Goal: Task Accomplishment & Management: Manage account settings

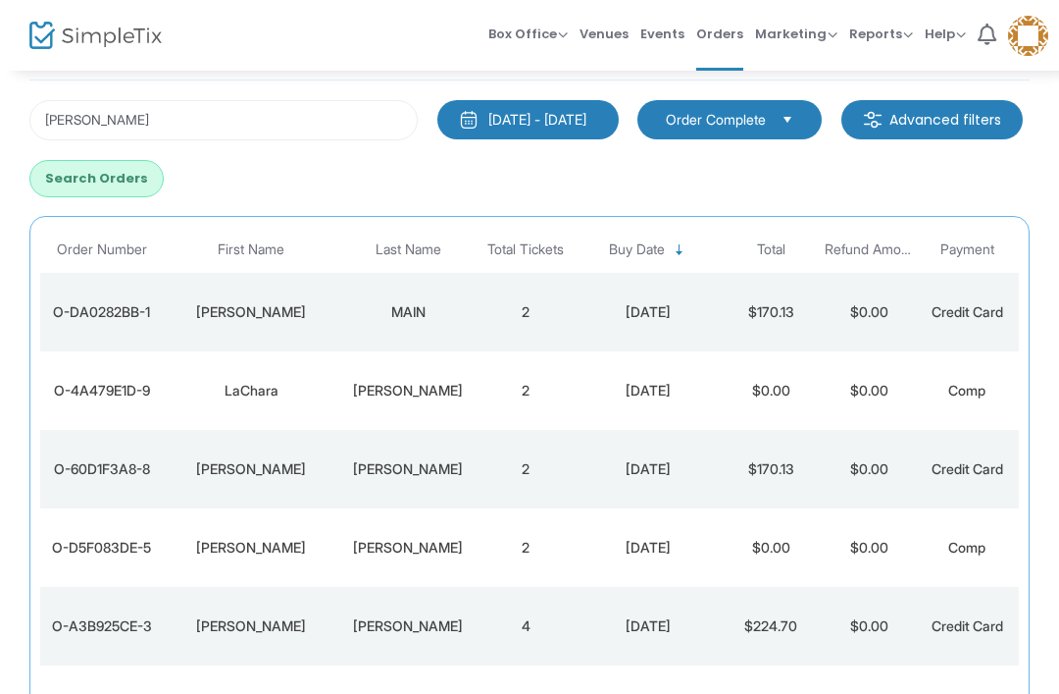
type input "[PERSON_NAME]"
click at [164, 179] on button "Search Orders" at bounding box center [96, 178] width 134 height 37
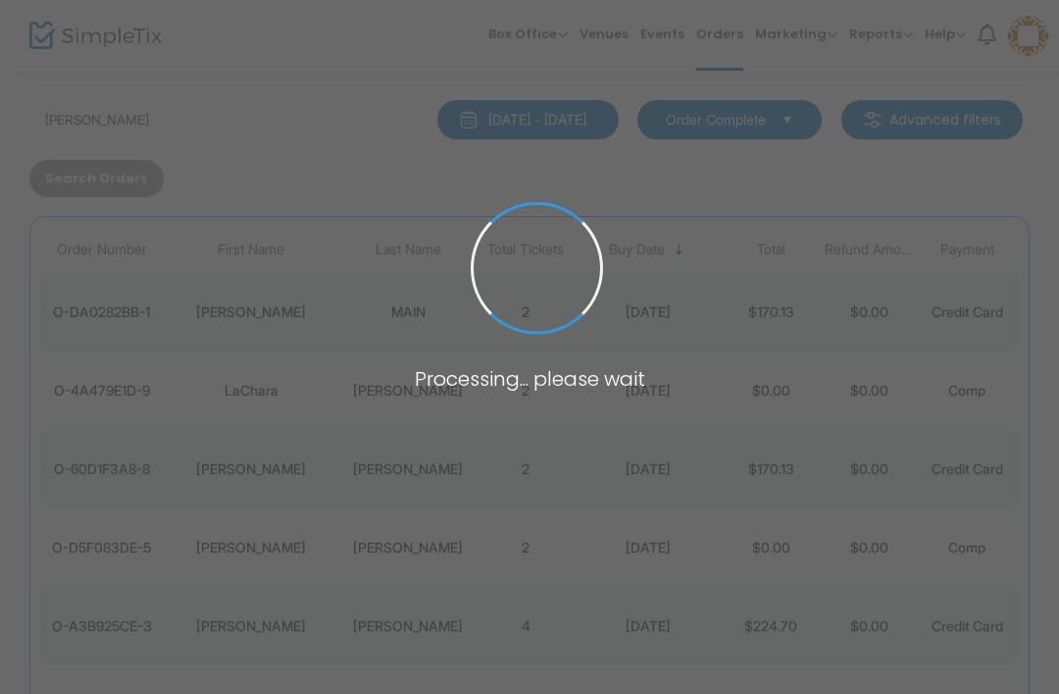
scroll to position [90, 0]
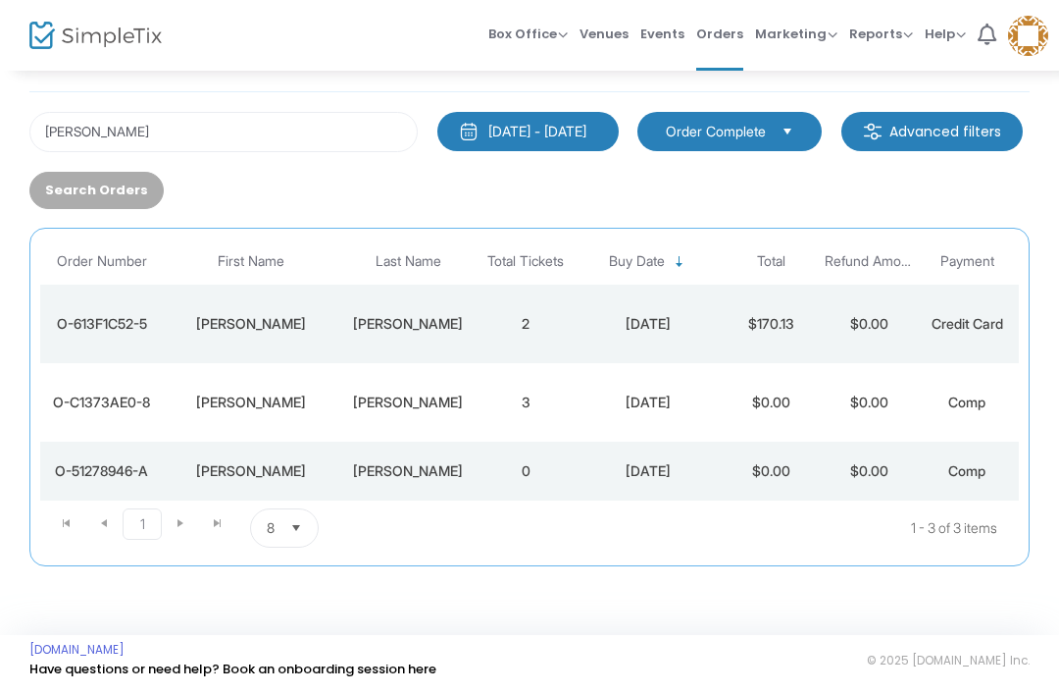
click at [399, 339] on td "[PERSON_NAME]" at bounding box center [407, 323] width 137 height 78
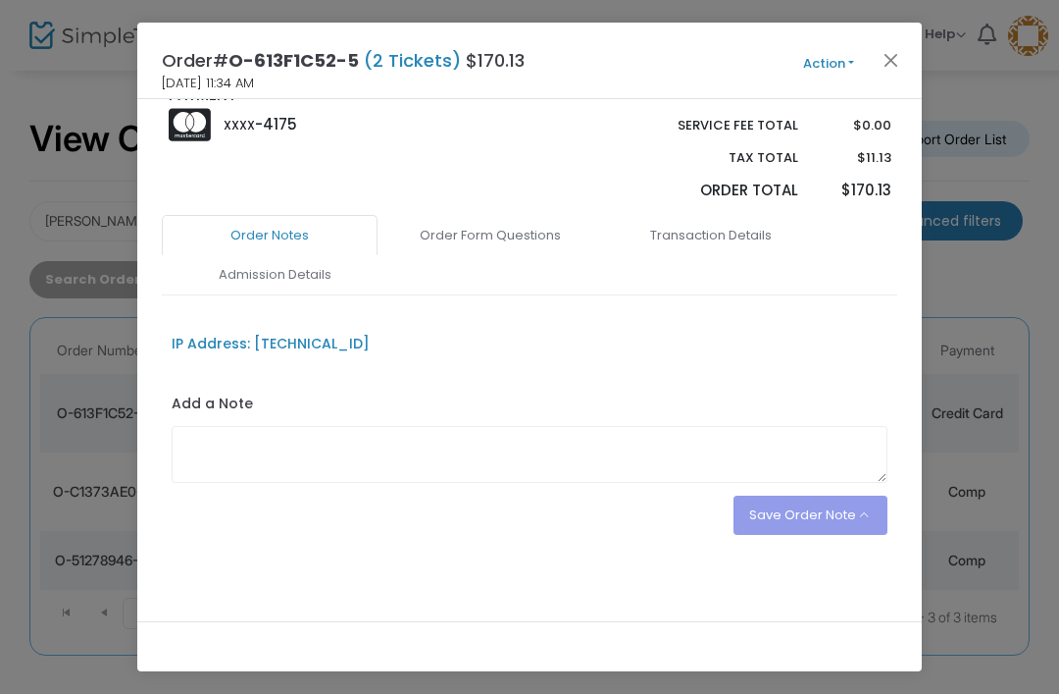
scroll to position [410, 0]
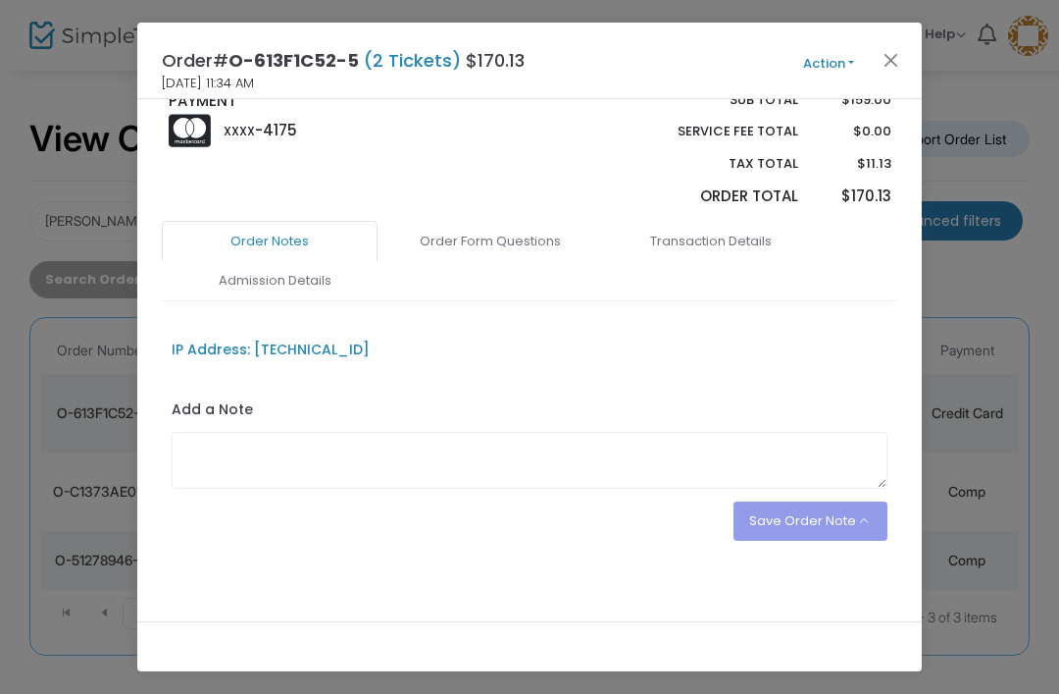
click at [529, 236] on link "Order Form Questions" at bounding box center [491, 241] width 216 height 41
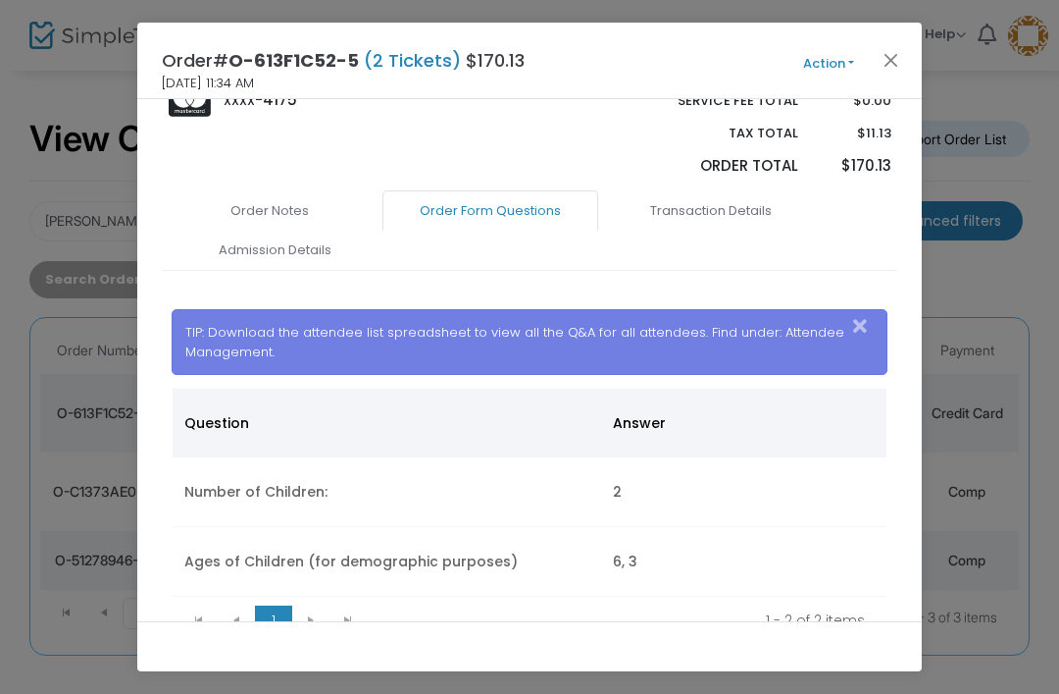
scroll to position [450, 0]
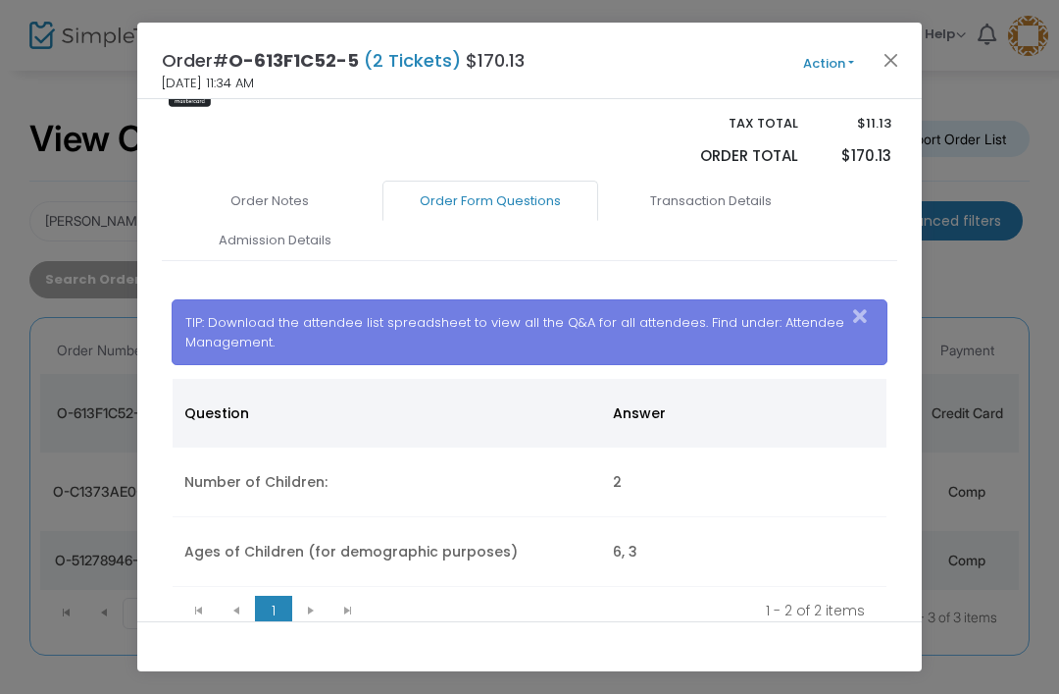
click at [902, 45] on div "Order# O-613F1C52-5 (2 Tickets) $170.13 [DATE] 11:34 AM Action Mark Admitted Ed…" at bounding box center [529, 61] width 785 height 77
click at [909, 43] on div "Order# O-613F1C52-5 (2 Tickets) $170.13 [DATE] 11:34 AM Action Mark Admitted Ed…" at bounding box center [529, 61] width 785 height 77
click at [886, 64] on button "Close" at bounding box center [892, 60] width 26 height 26
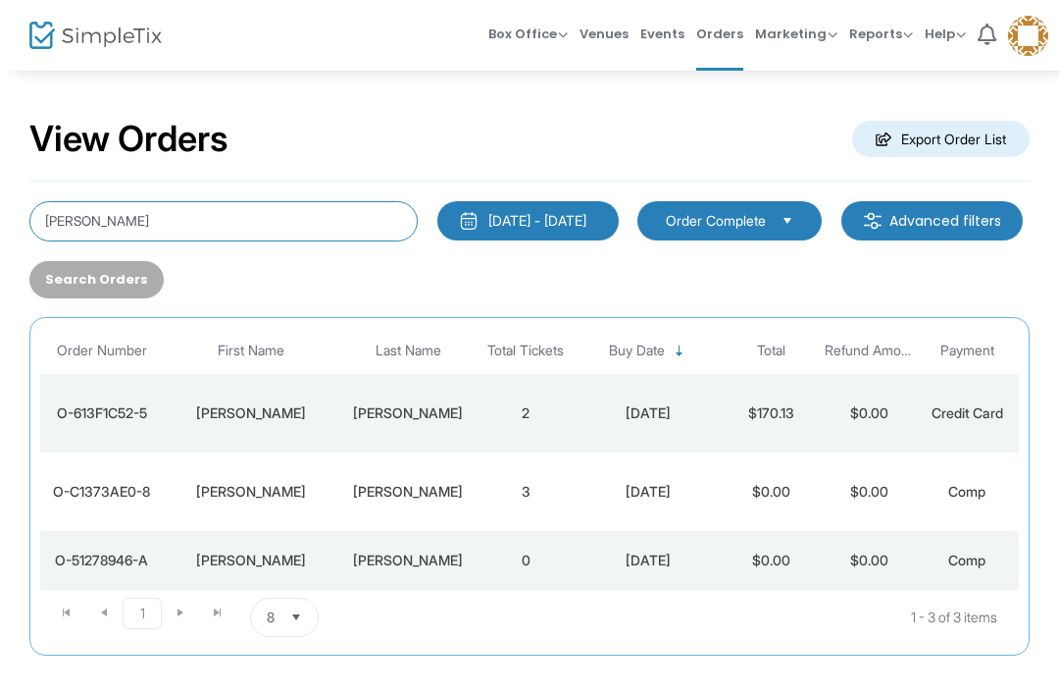
click at [141, 222] on input "[PERSON_NAME]" at bounding box center [223, 221] width 388 height 40
click at [59, 228] on input "[PERSON_NAME]" at bounding box center [223, 221] width 388 height 40
click at [59, 227] on input "[PERSON_NAME]" at bounding box center [223, 221] width 388 height 40
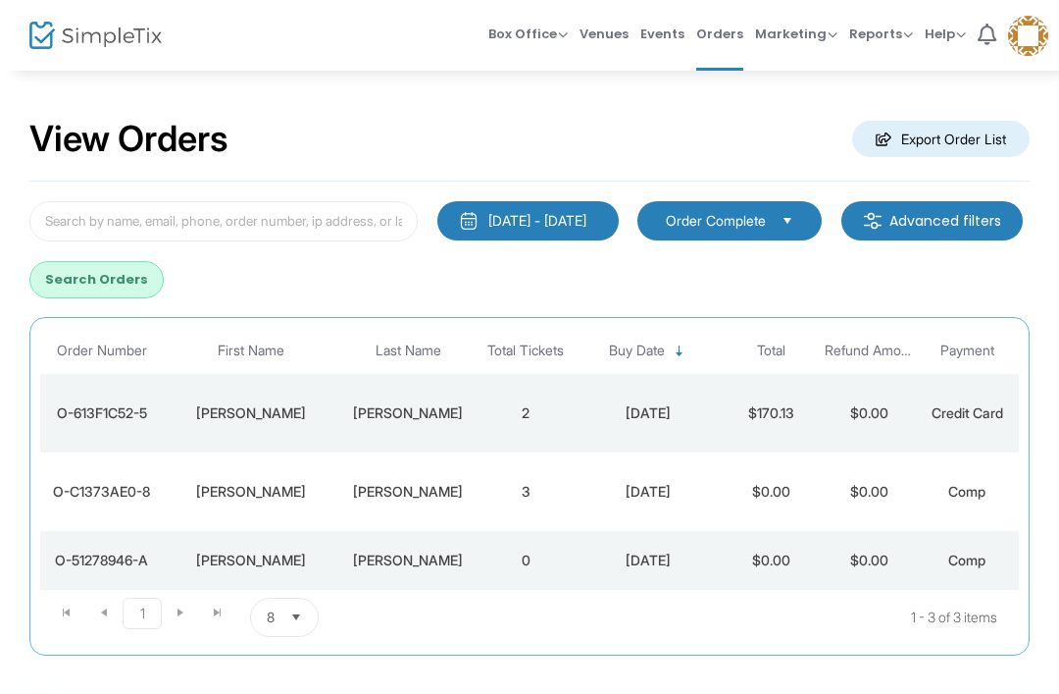
click at [164, 276] on button "Search Orders" at bounding box center [96, 279] width 134 height 37
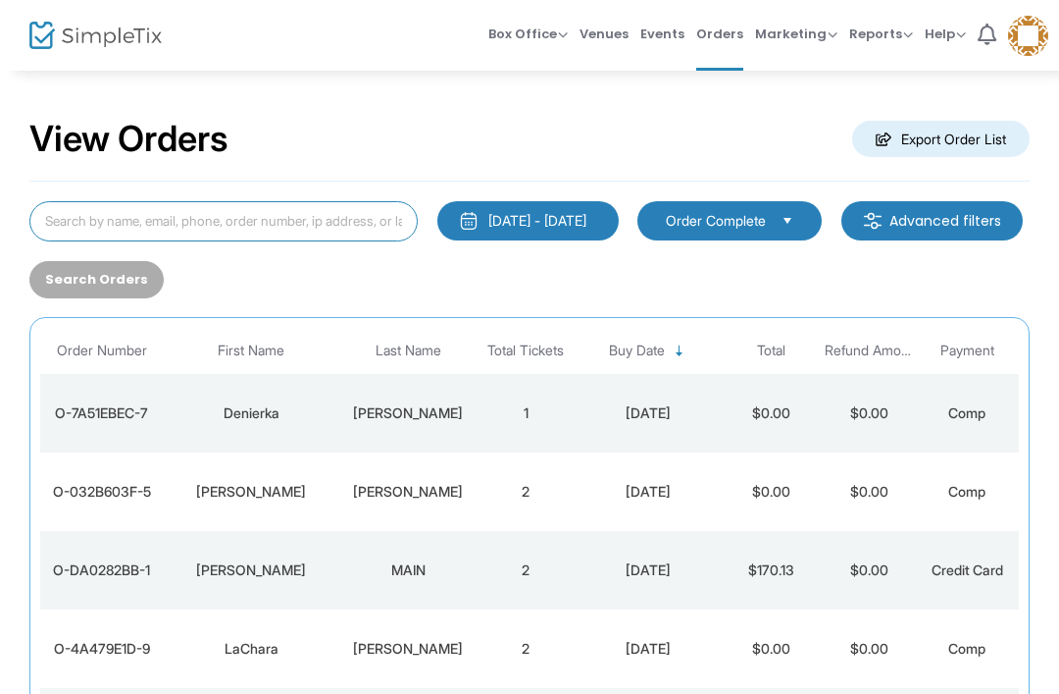
click at [325, 213] on input at bounding box center [223, 221] width 388 height 40
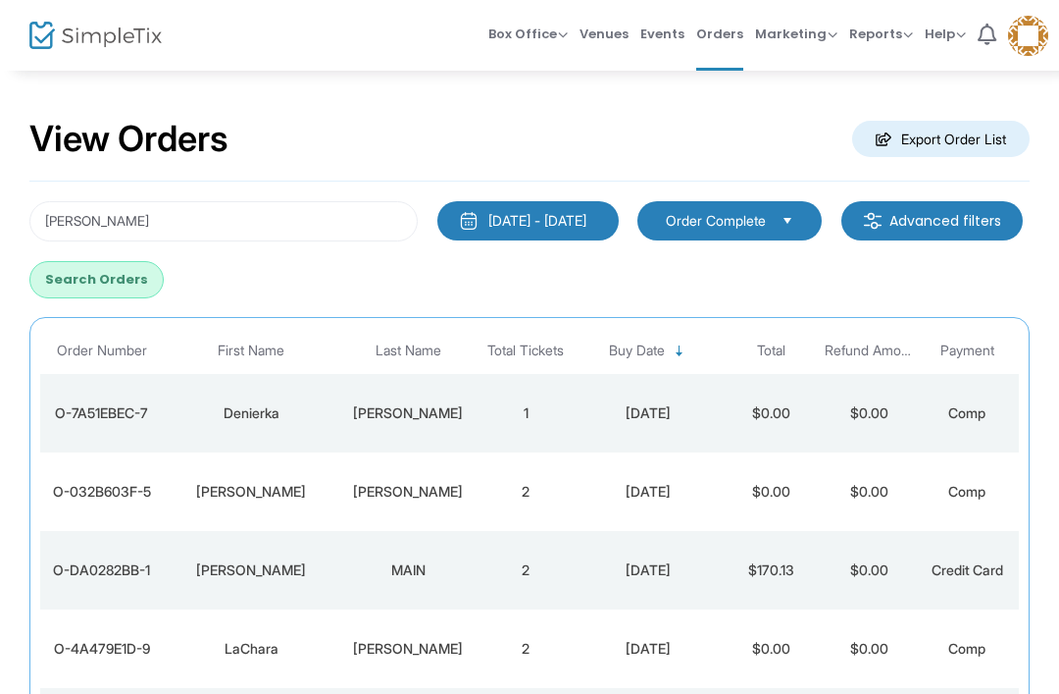
click at [164, 274] on button "Search Orders" at bounding box center [96, 279] width 134 height 37
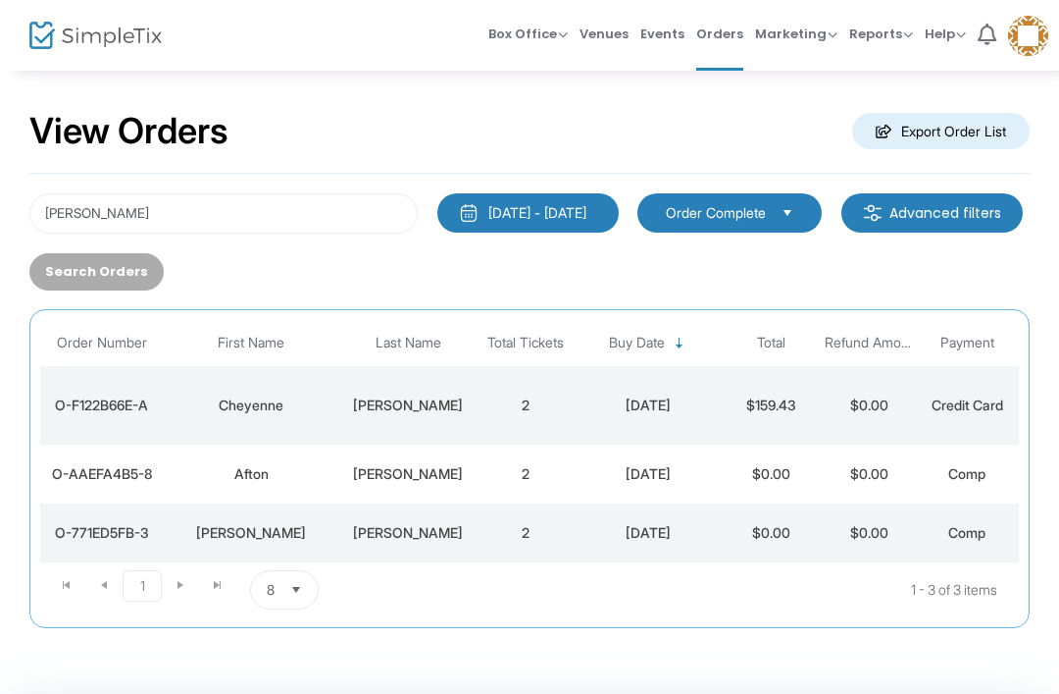
scroll to position [9, 0]
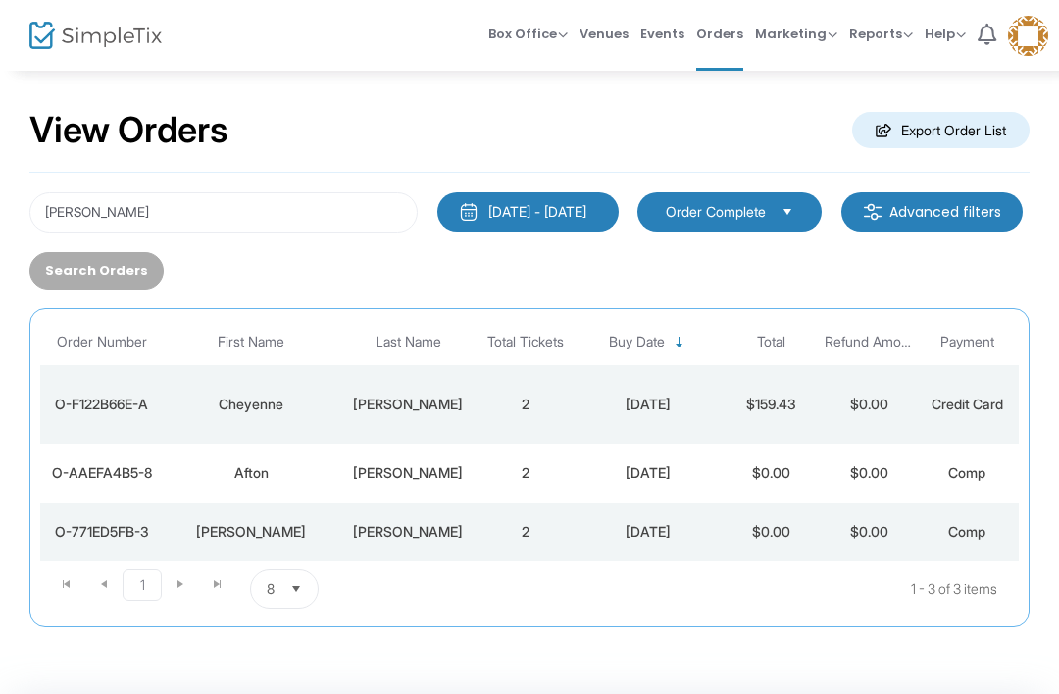
click at [340, 410] on td "[PERSON_NAME]" at bounding box center [407, 404] width 137 height 78
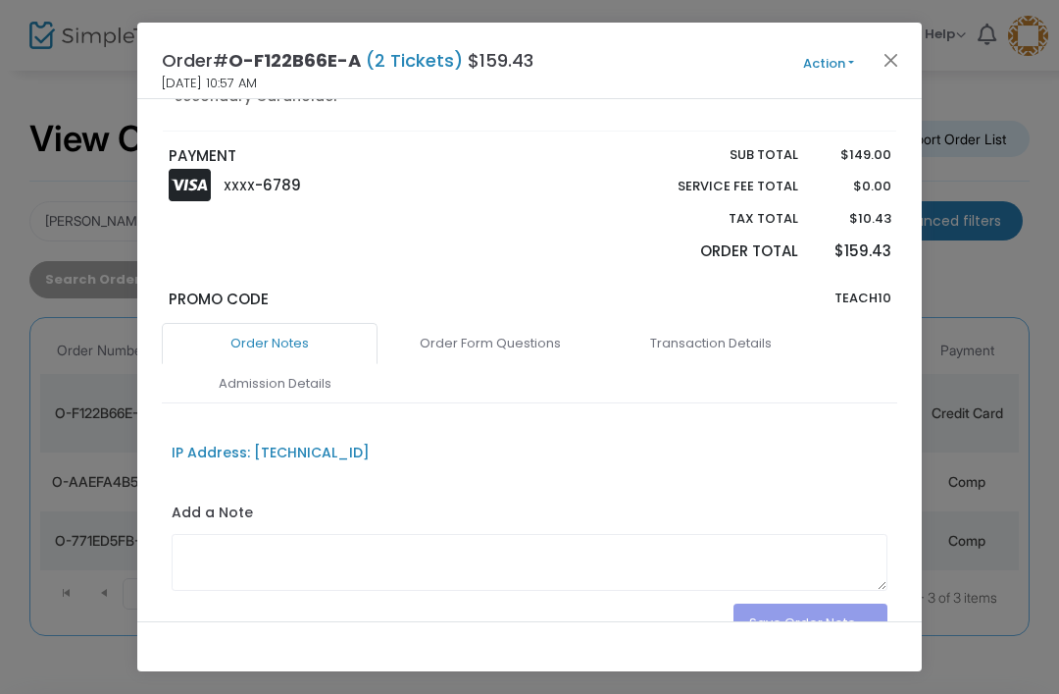
scroll to position [362, 0]
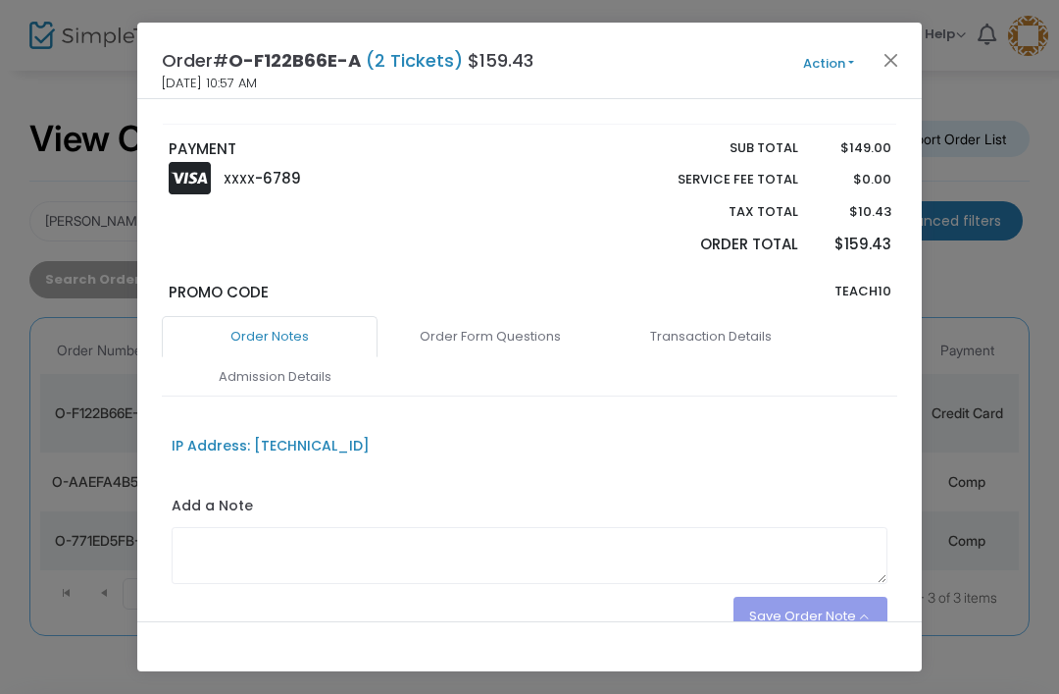
click at [511, 337] on link "Order Form Questions" at bounding box center [491, 336] width 216 height 41
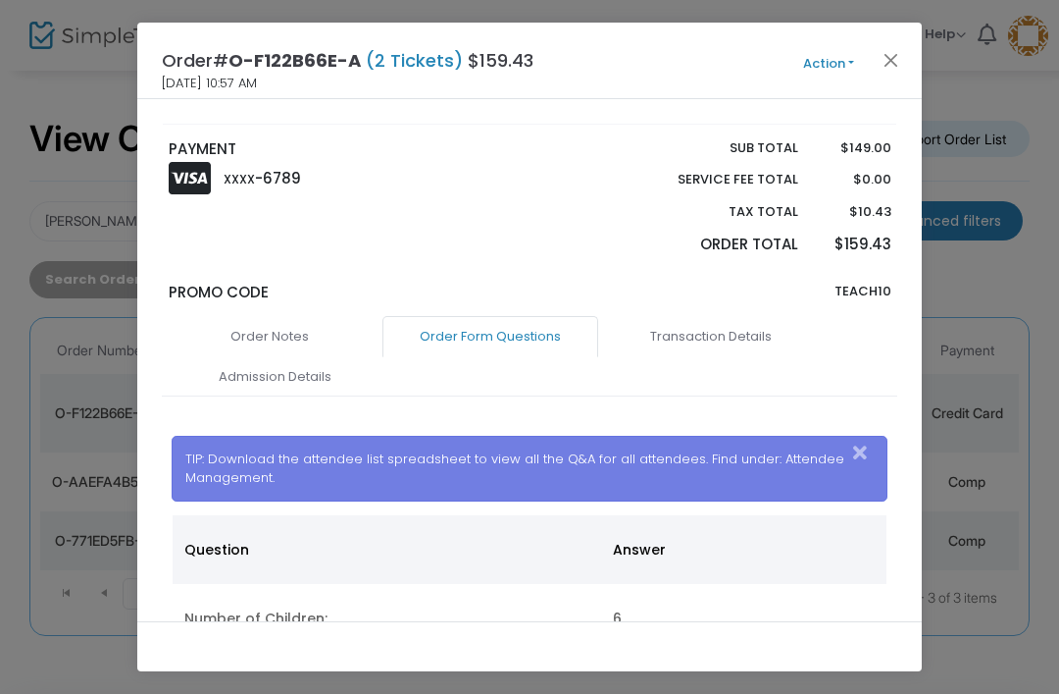
click at [551, 323] on link "Order Form Questions" at bounding box center [491, 336] width 216 height 41
click at [302, 378] on link "Admission Details" at bounding box center [275, 376] width 216 height 41
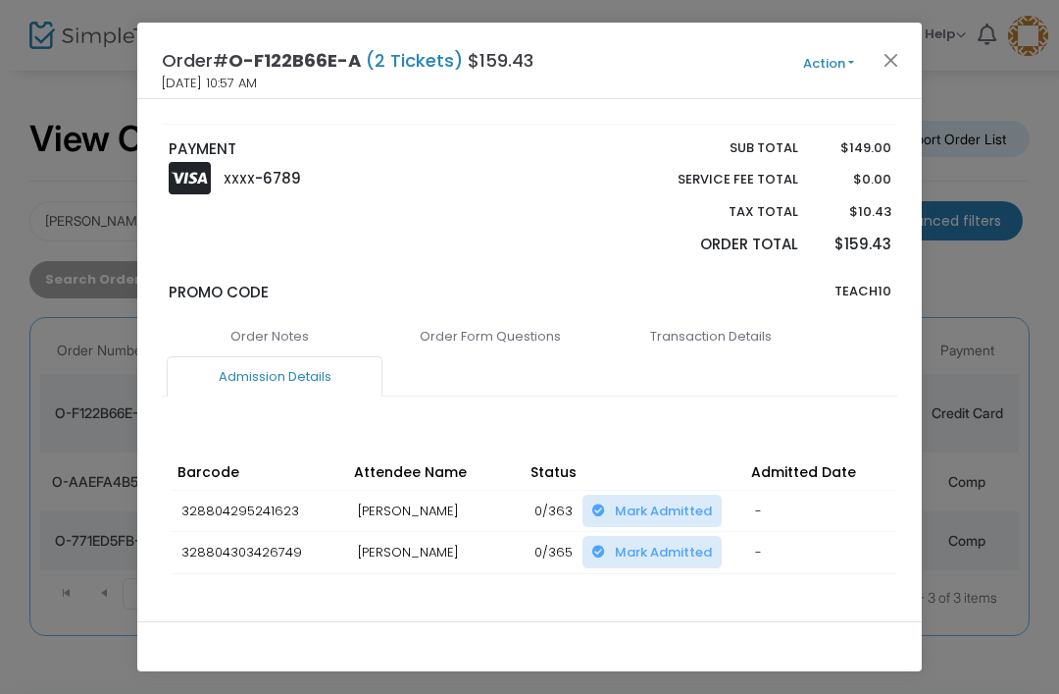
click at [897, 54] on button "Close" at bounding box center [892, 60] width 26 height 26
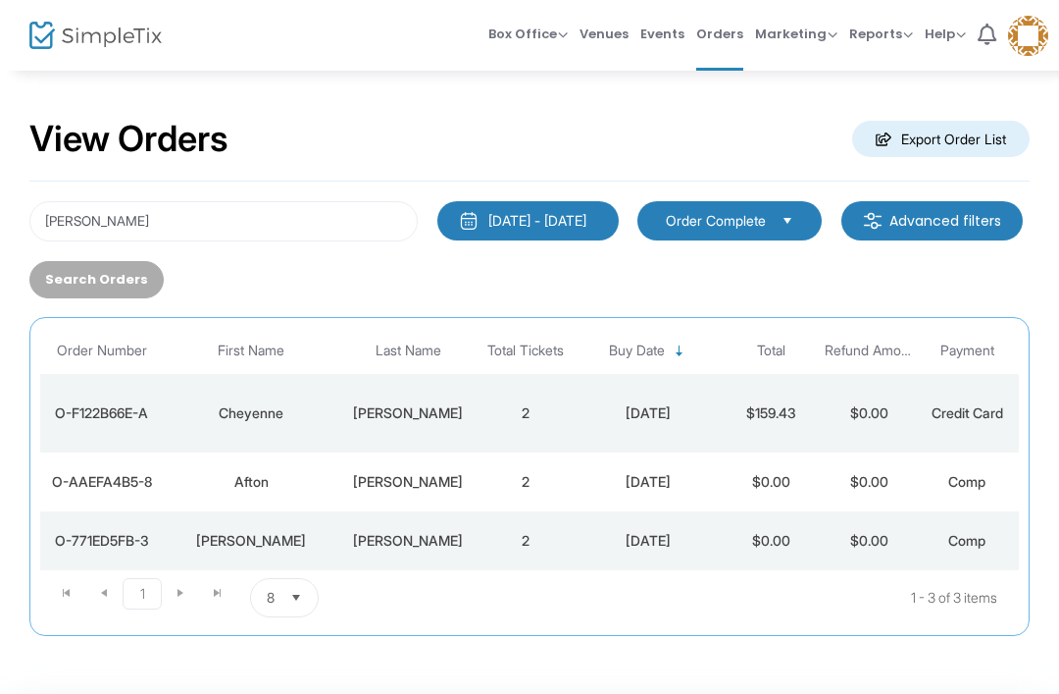
click at [330, 477] on div "Afton" at bounding box center [251, 482] width 167 height 20
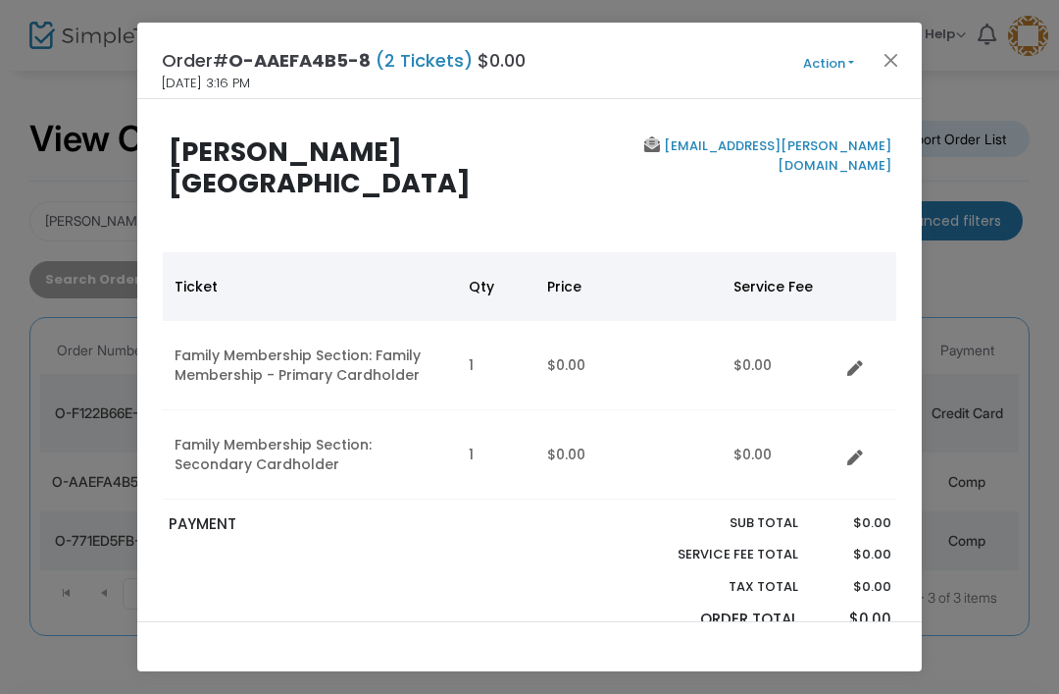
click at [893, 55] on button "Close" at bounding box center [892, 60] width 26 height 26
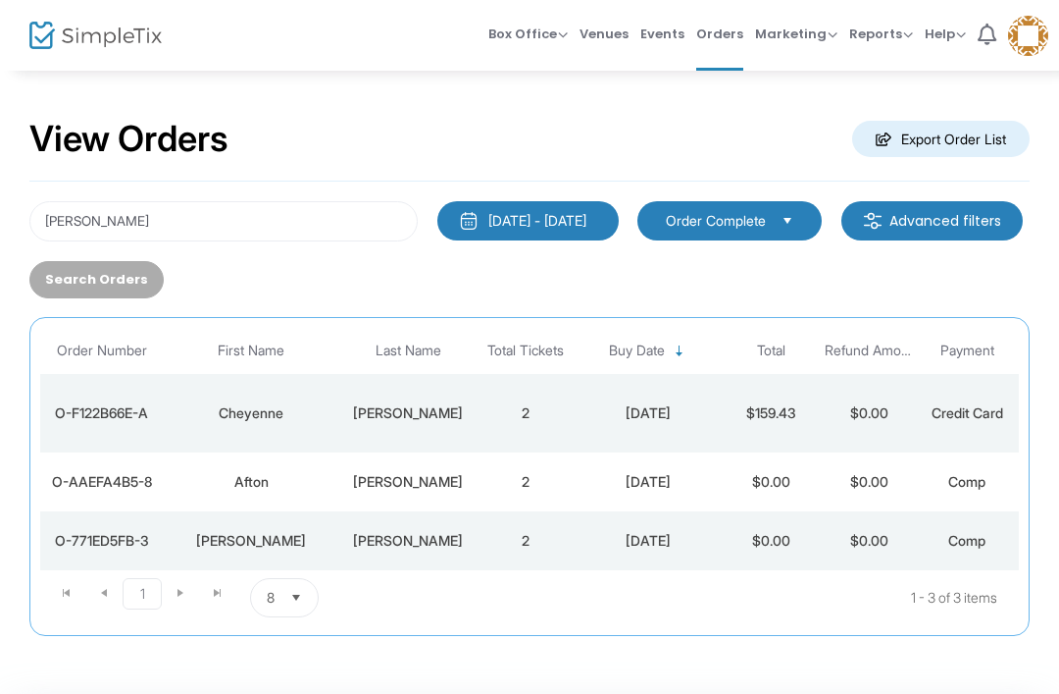
click at [302, 534] on div "[PERSON_NAME]" at bounding box center [251, 541] width 167 height 20
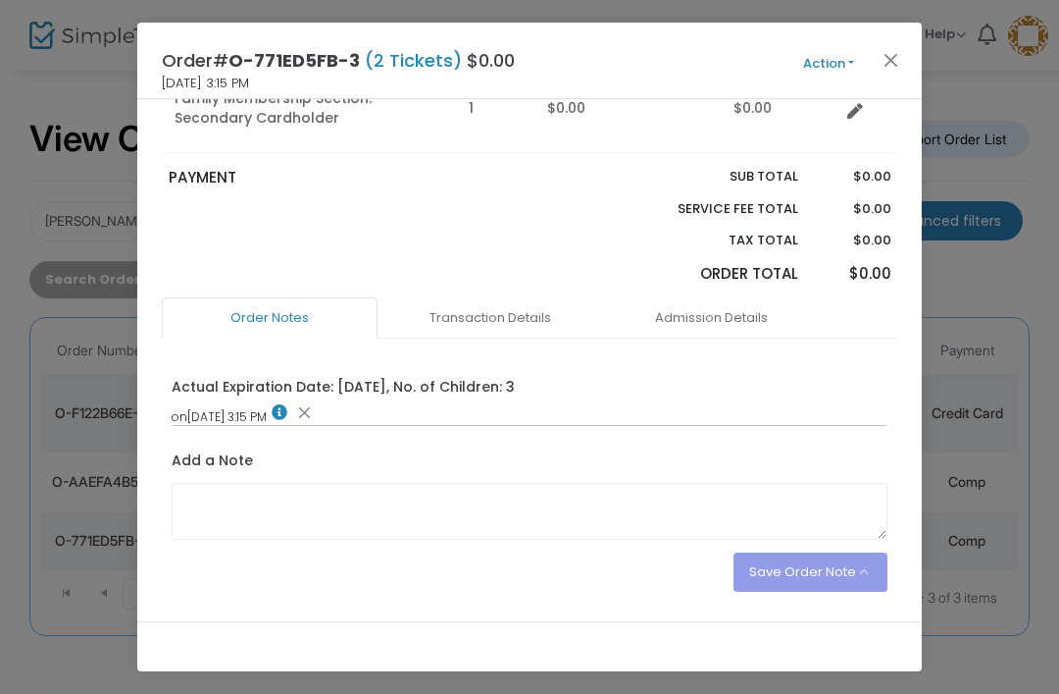
scroll to position [335, 0]
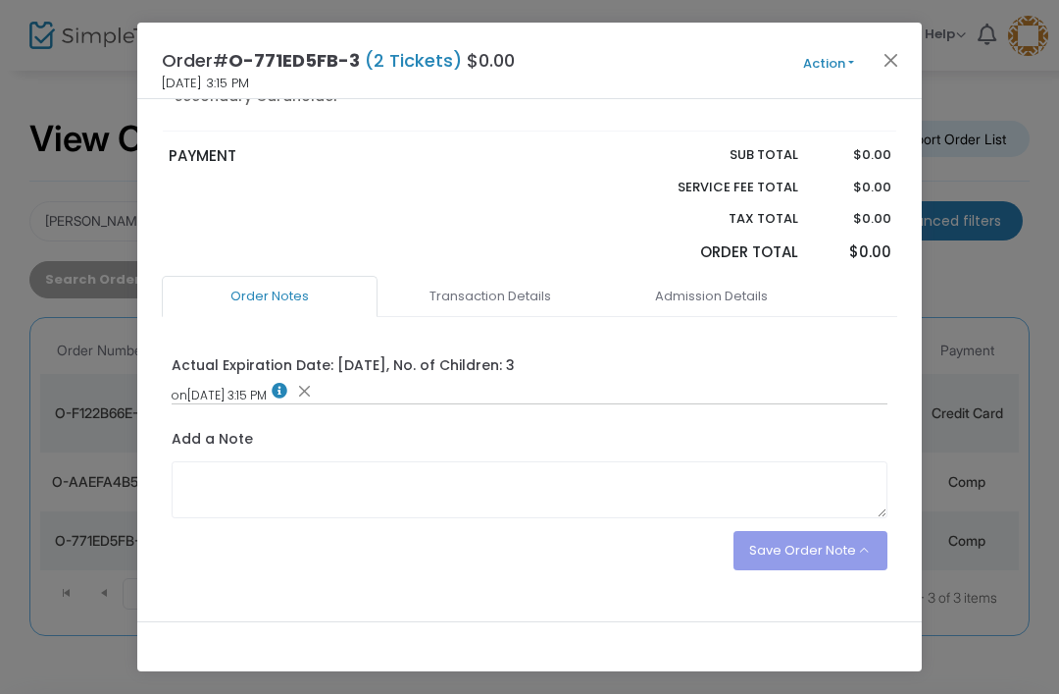
click at [736, 292] on link "Admission Details" at bounding box center [711, 296] width 216 height 41
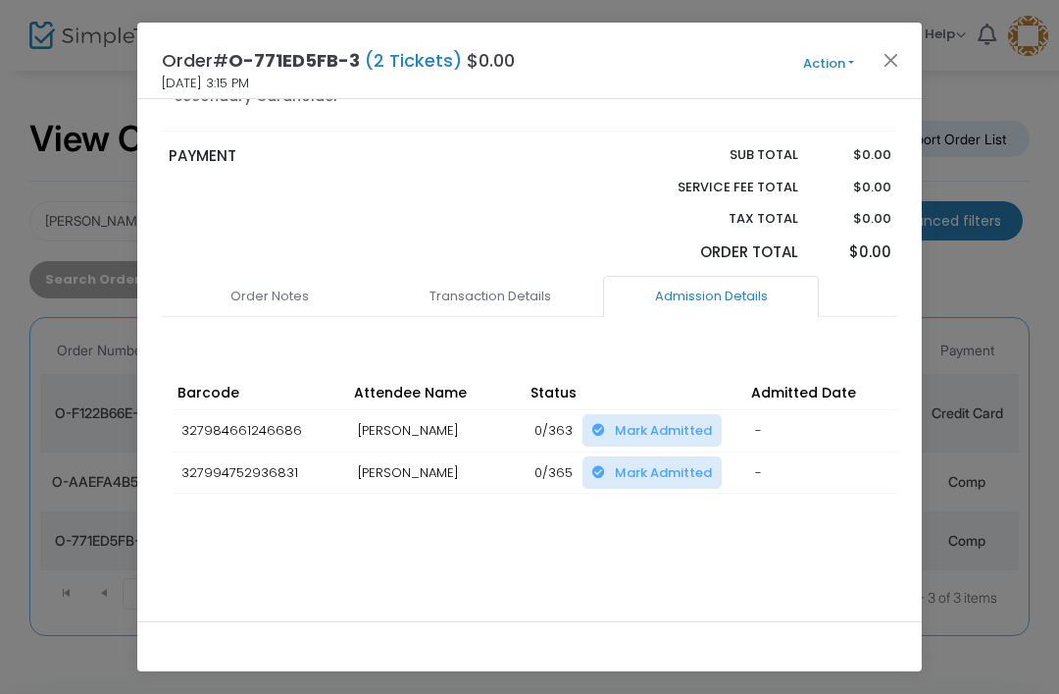
scroll to position [309, 0]
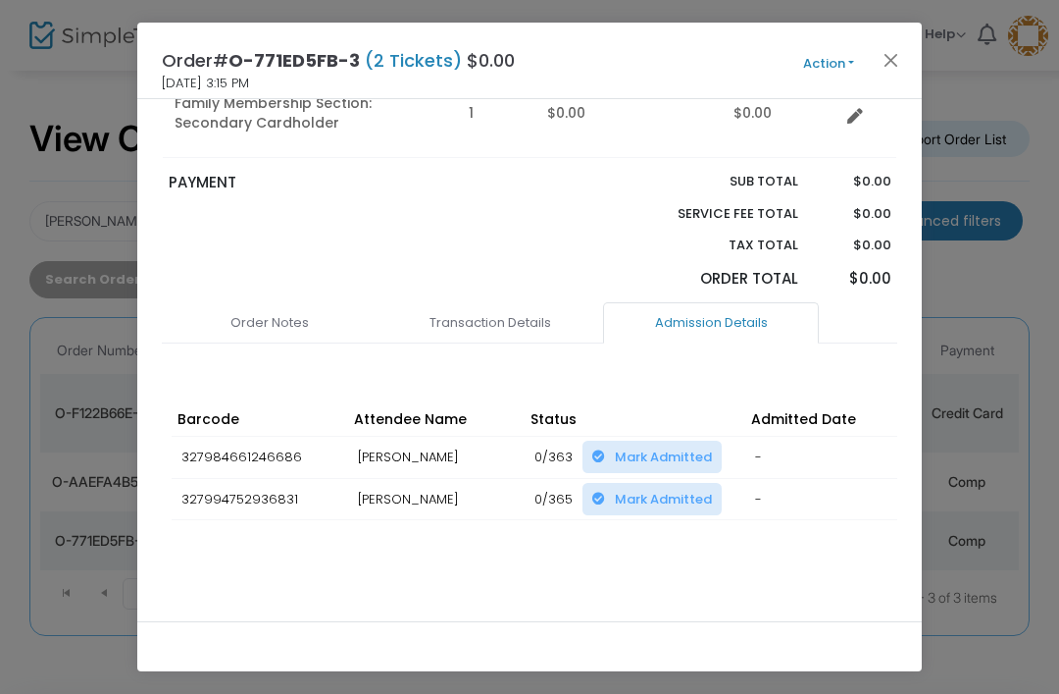
click at [534, 319] on link "Transaction Details" at bounding box center [491, 322] width 216 height 41
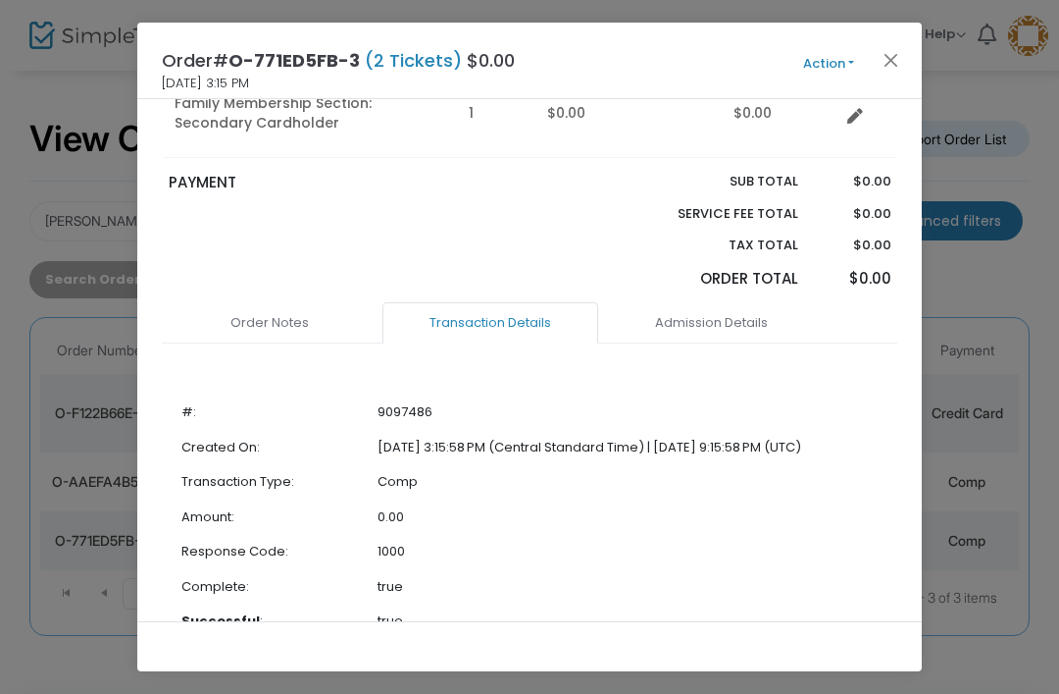
click at [869, 89] on div "Order# O-771ED5FB-3 (2 Tickets) $0.00 [DATE] 3:15 PM Action Mark Admitted Edit …" at bounding box center [529, 61] width 785 height 77
click at [900, 54] on button "Close" at bounding box center [892, 60] width 26 height 26
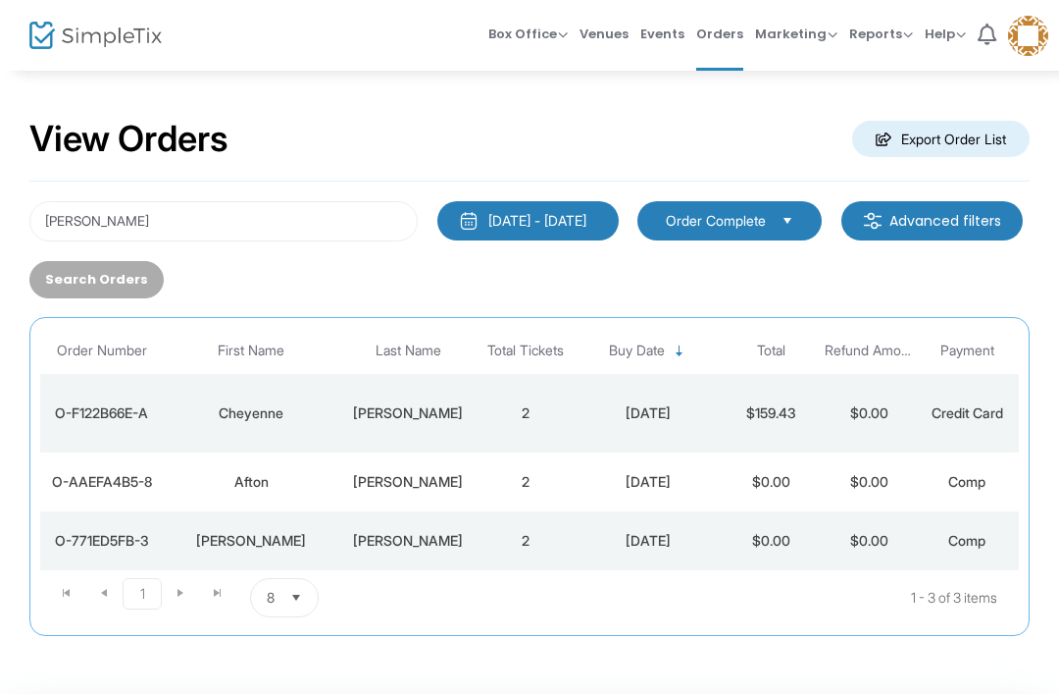
click at [378, 495] on td "[PERSON_NAME]" at bounding box center [407, 481] width 137 height 59
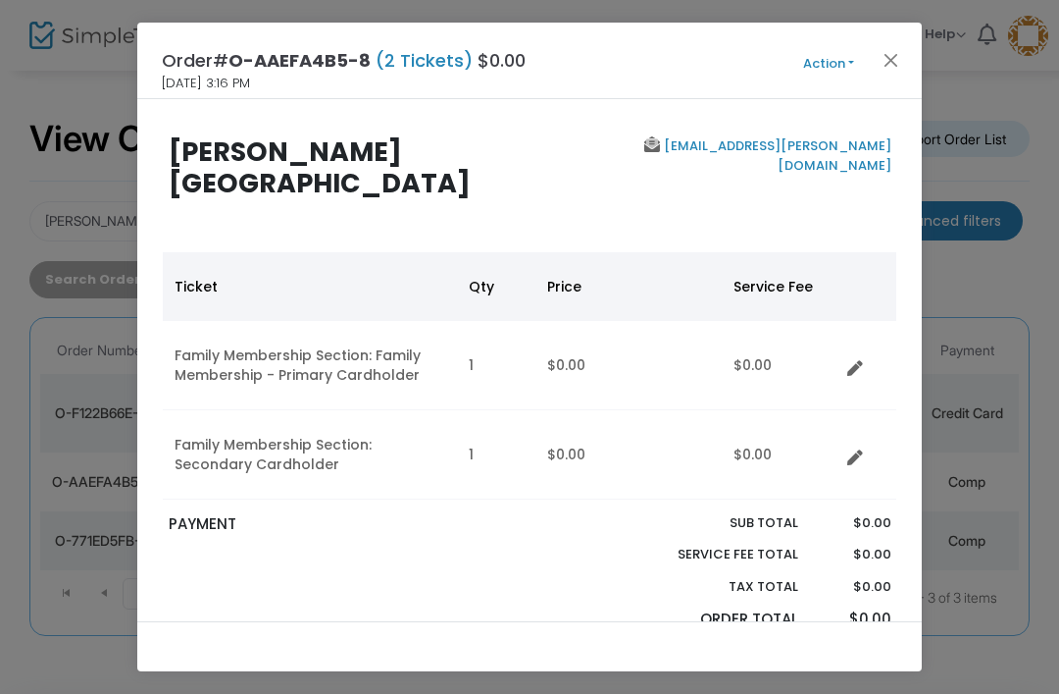
click at [899, 47] on button "Close" at bounding box center [892, 60] width 26 height 26
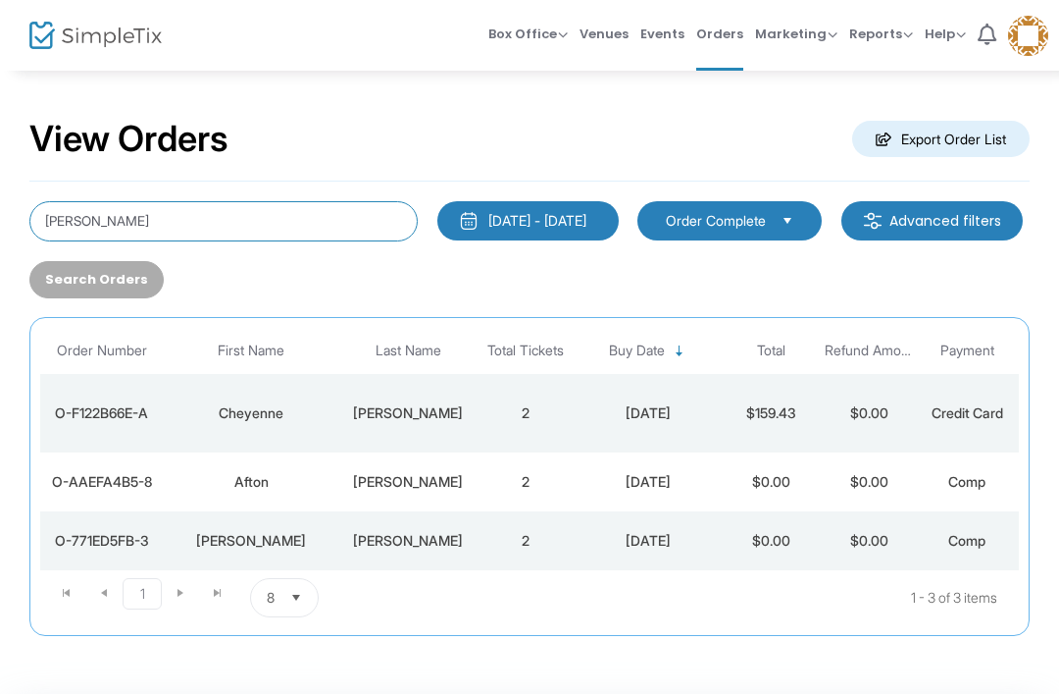
click at [62, 239] on input "[PERSON_NAME]" at bounding box center [223, 221] width 388 height 40
click at [57, 213] on input "[PERSON_NAME]" at bounding box center [223, 221] width 388 height 40
click at [56, 212] on input "[PERSON_NAME]" at bounding box center [223, 221] width 388 height 40
type input "F"
type input "Manchado"
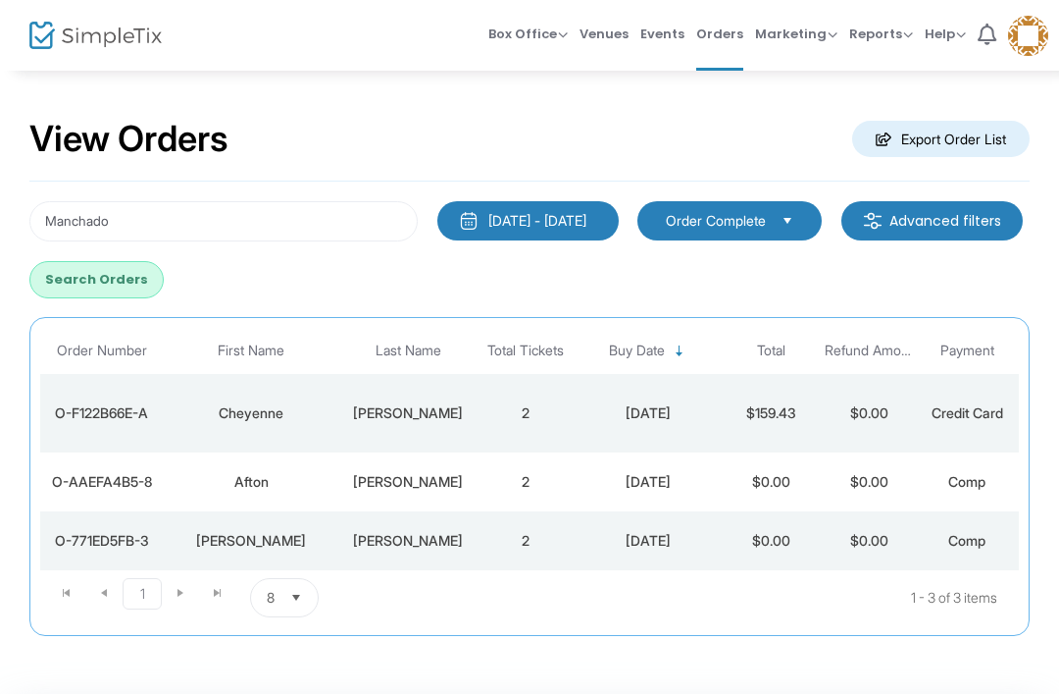
click at [164, 262] on button "Search Orders" at bounding box center [96, 279] width 134 height 37
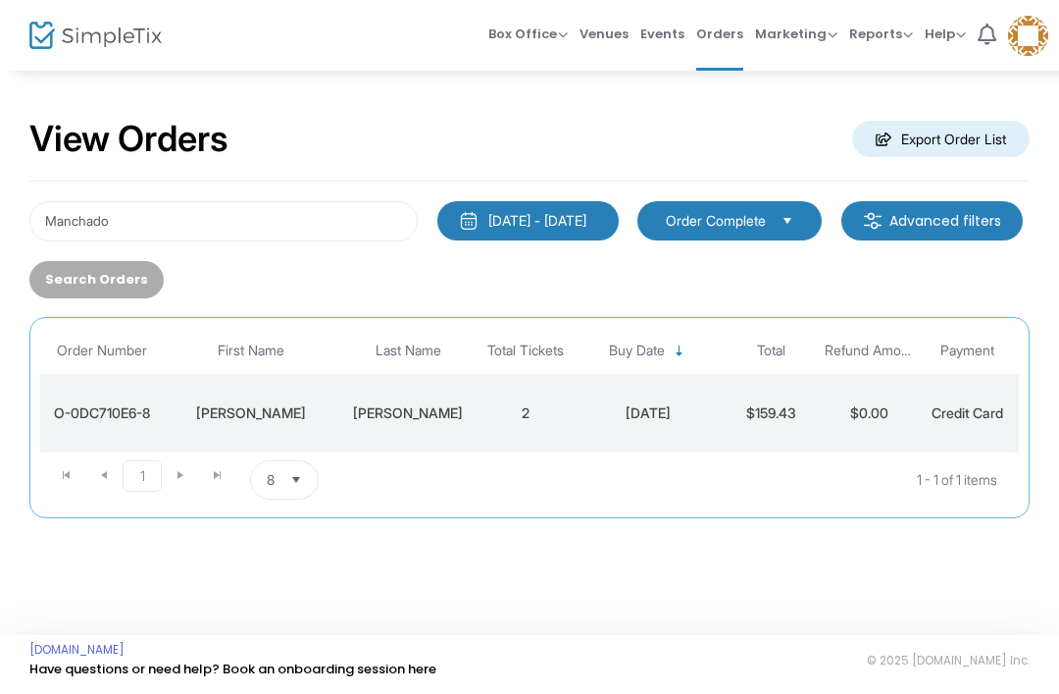
click at [447, 434] on td "[PERSON_NAME]" at bounding box center [407, 413] width 137 height 78
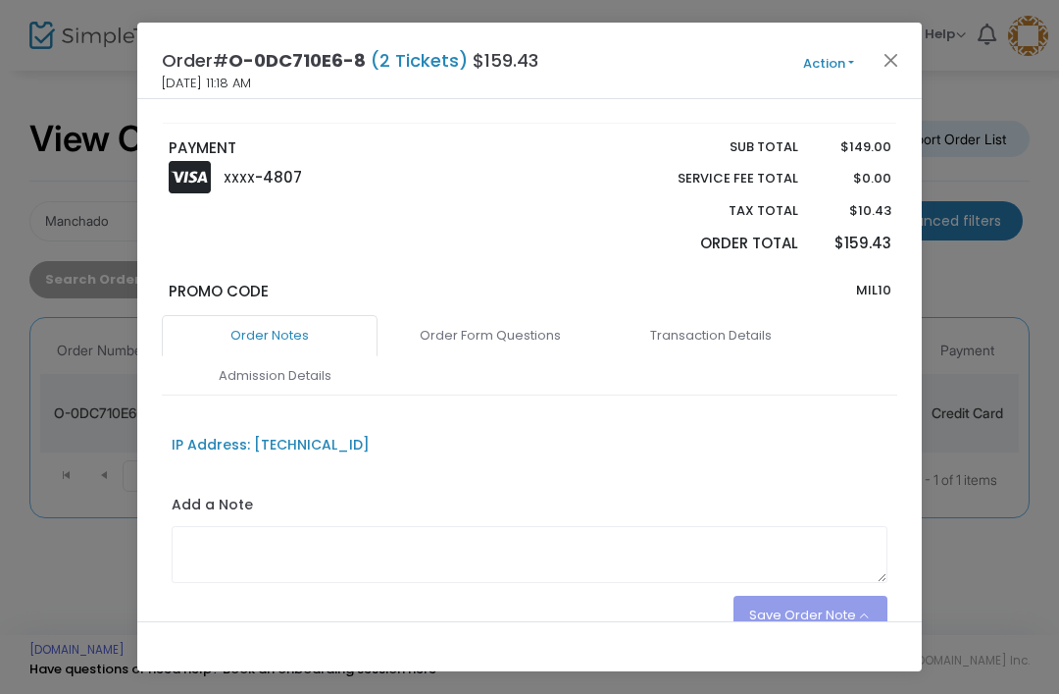
scroll to position [361, 0]
click at [518, 331] on link "Order Form Questions" at bounding box center [491, 337] width 216 height 41
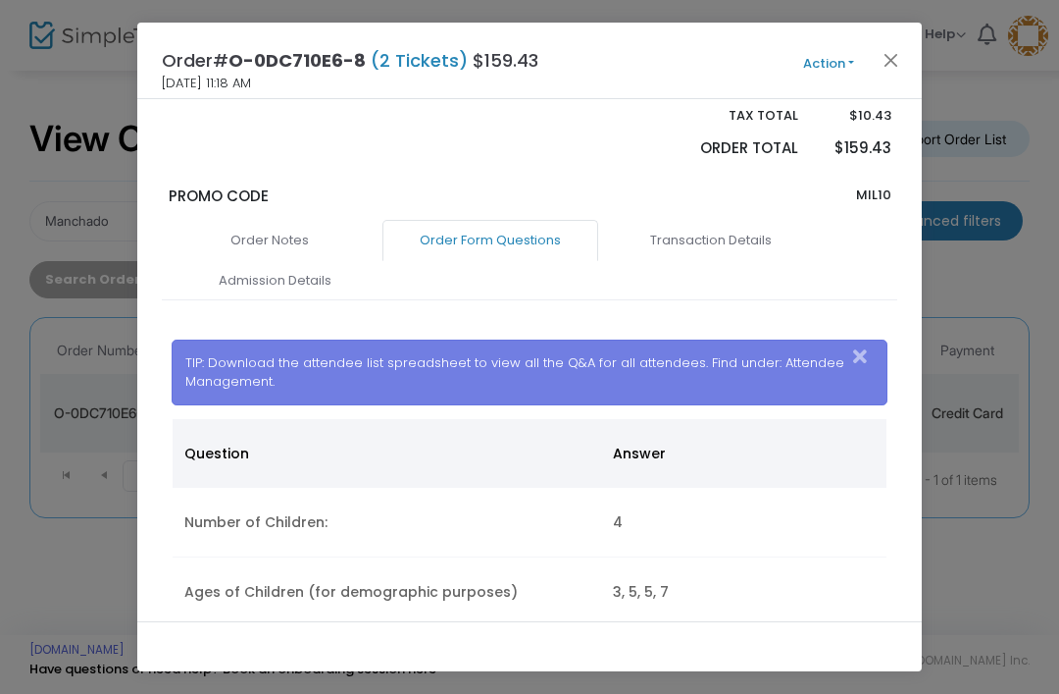
scroll to position [513, 0]
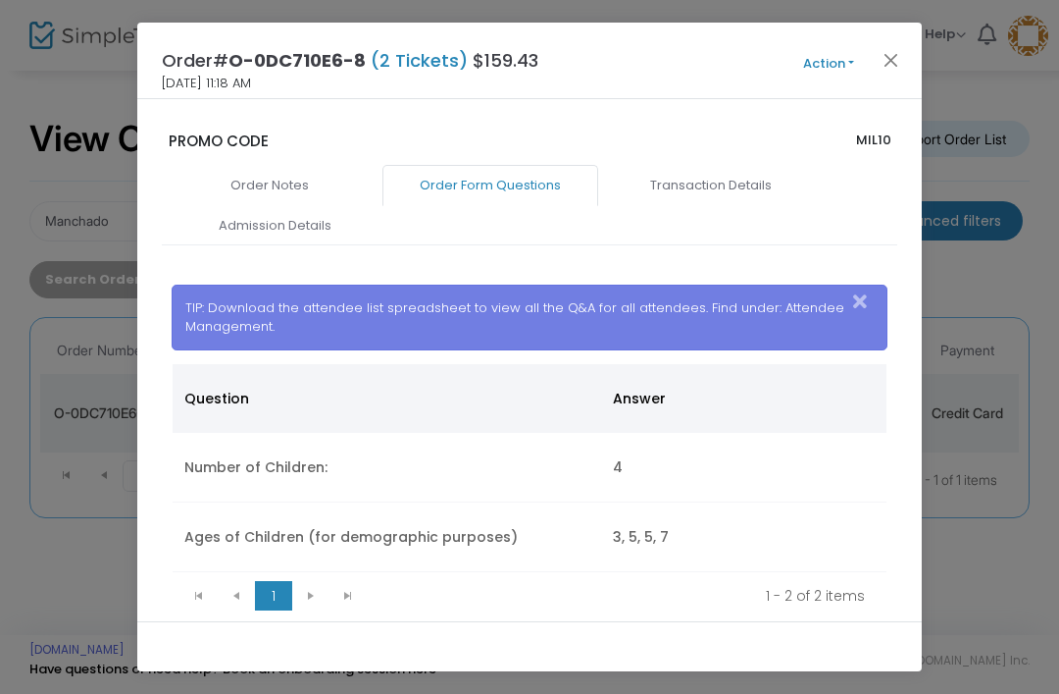
click at [890, 58] on button "Close" at bounding box center [892, 60] width 26 height 26
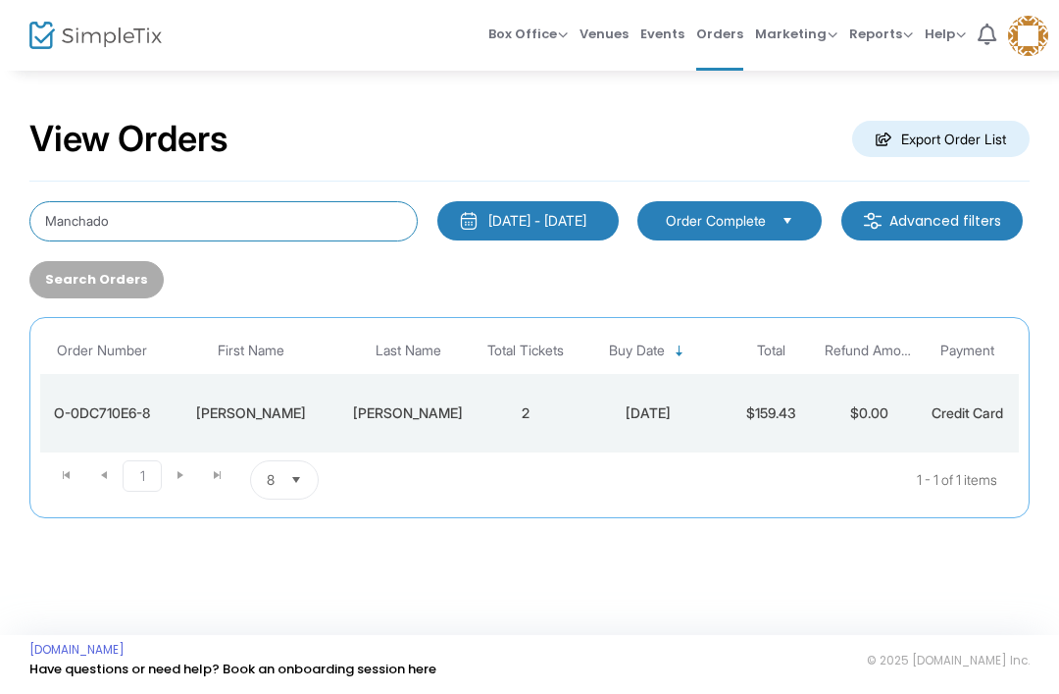
click at [89, 218] on input "Manchado" at bounding box center [223, 221] width 388 height 40
click at [88, 217] on input "Manchado" at bounding box center [223, 221] width 388 height 40
click at [61, 221] on input "Manchado" at bounding box center [223, 221] width 388 height 40
click at [70, 215] on input "Manchado" at bounding box center [223, 221] width 388 height 40
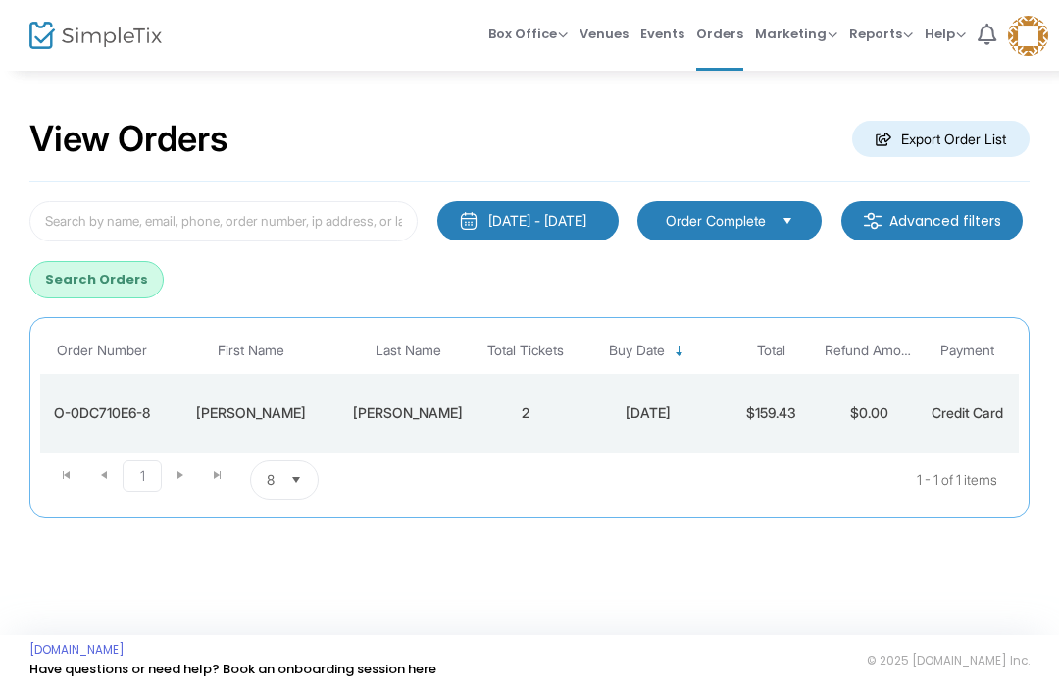
click at [164, 274] on button "Search Orders" at bounding box center [96, 279] width 134 height 37
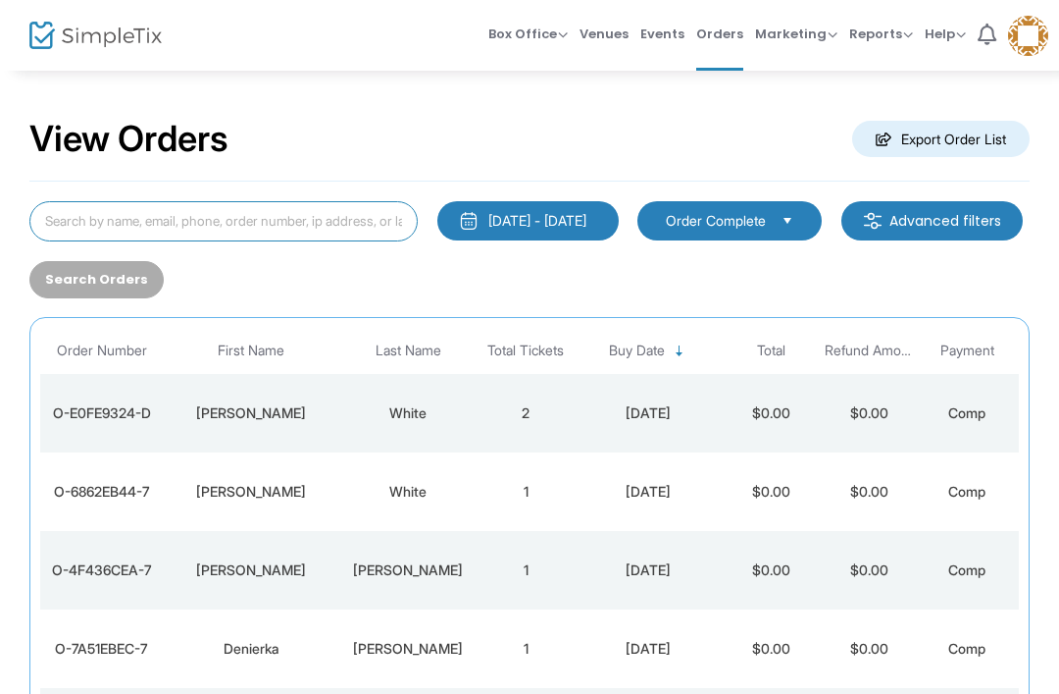
click at [303, 241] on input at bounding box center [223, 221] width 388 height 40
click at [385, 212] on input at bounding box center [223, 221] width 388 height 40
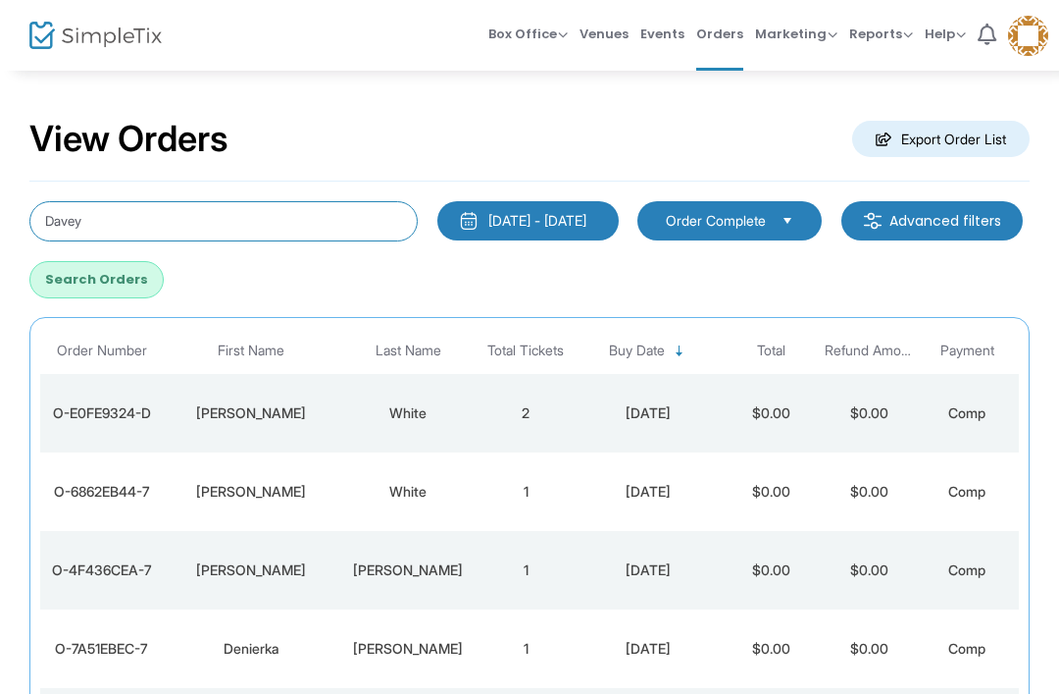
type input "Davey"
click at [164, 277] on button "Search Orders" at bounding box center [96, 279] width 134 height 37
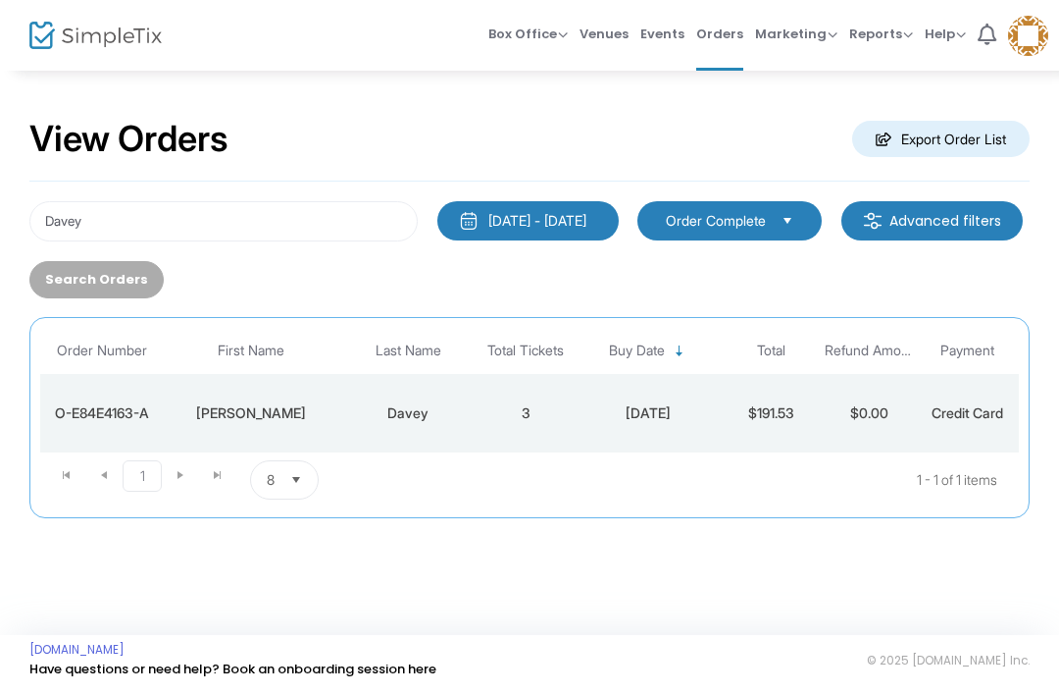
click at [737, 409] on td "$191.53" at bounding box center [771, 413] width 98 height 78
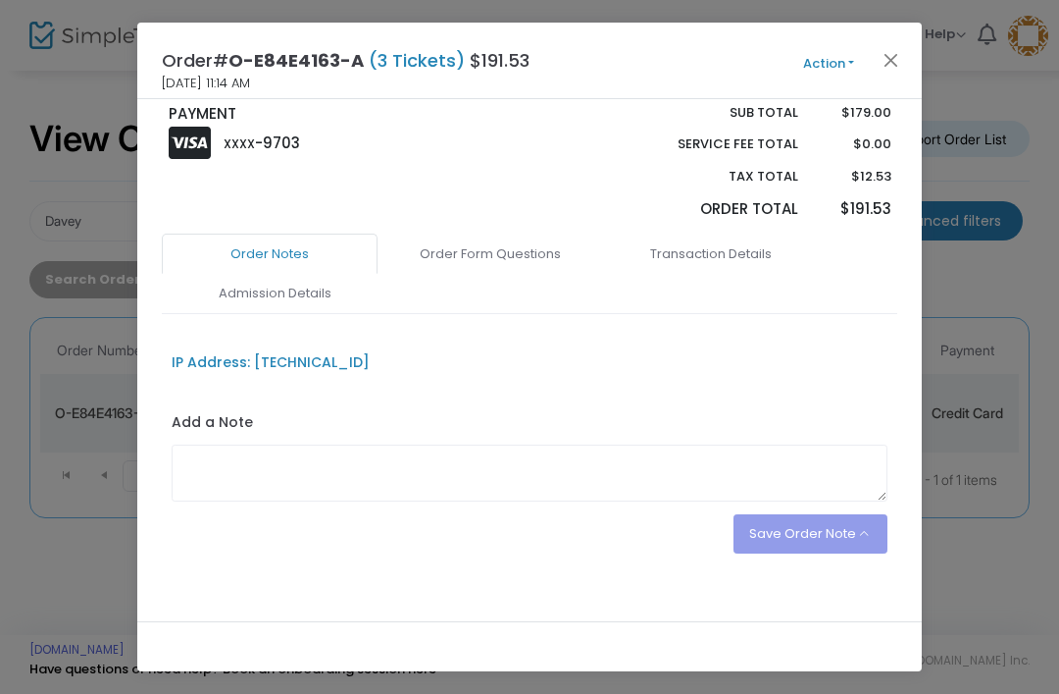
scroll to position [482, 0]
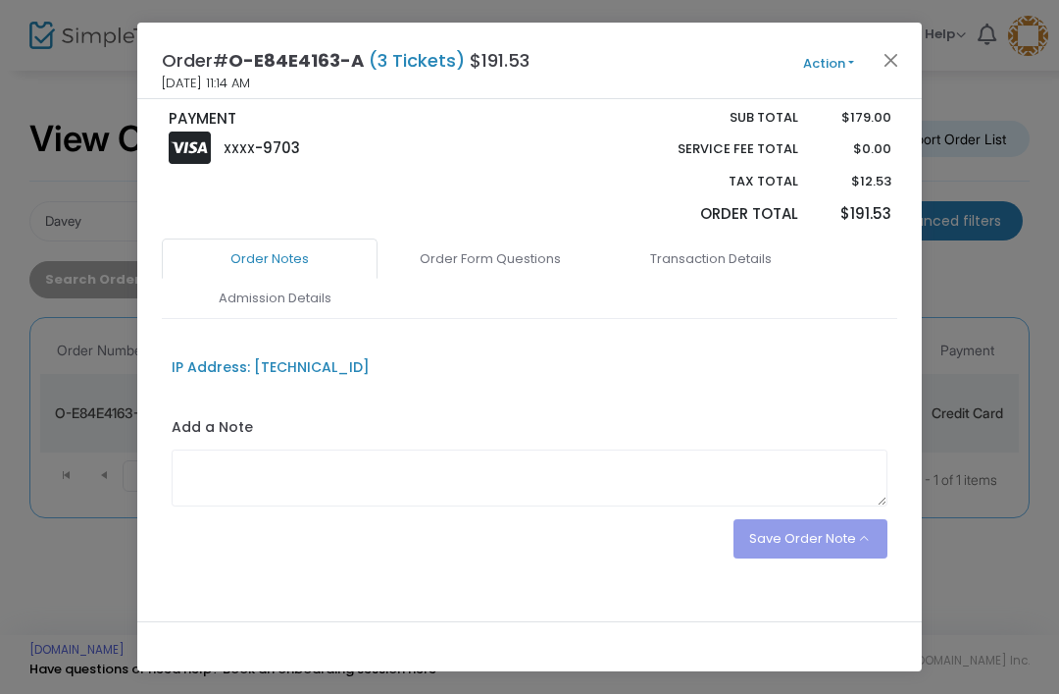
click at [543, 259] on link "Order Form Questions" at bounding box center [491, 258] width 216 height 41
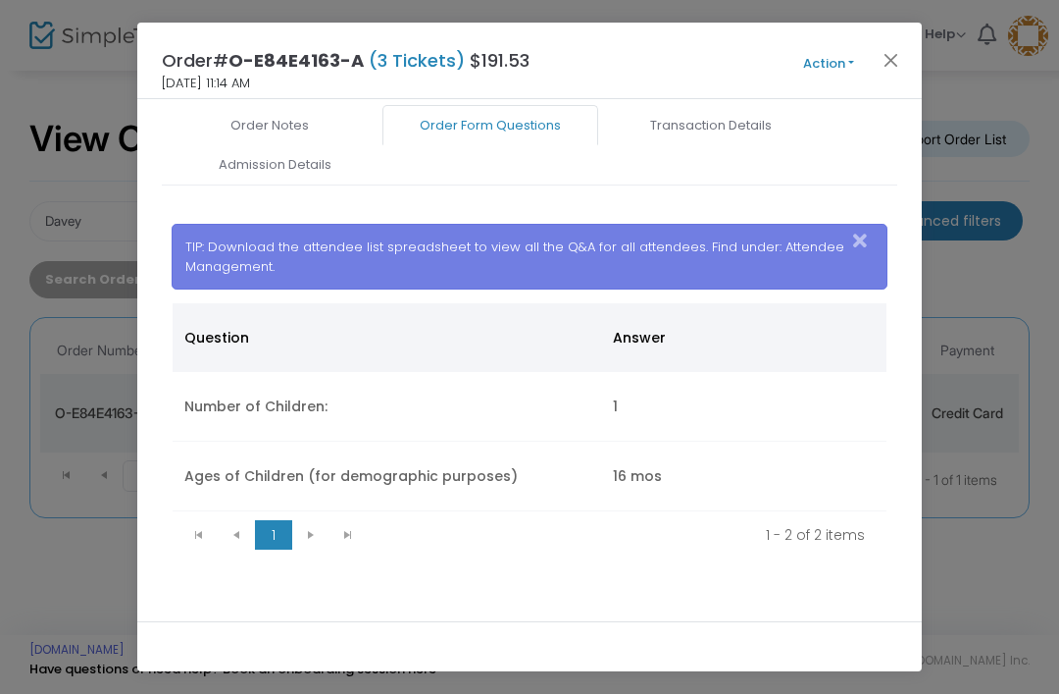
scroll to position [614, 0]
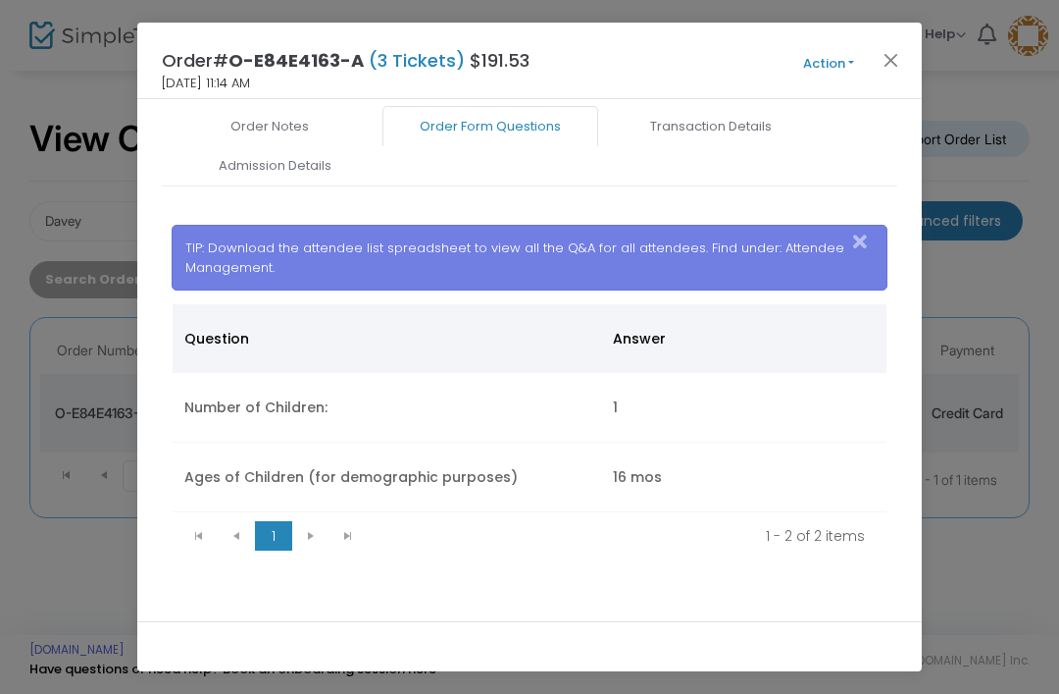
click at [896, 55] on button "Close" at bounding box center [892, 60] width 26 height 26
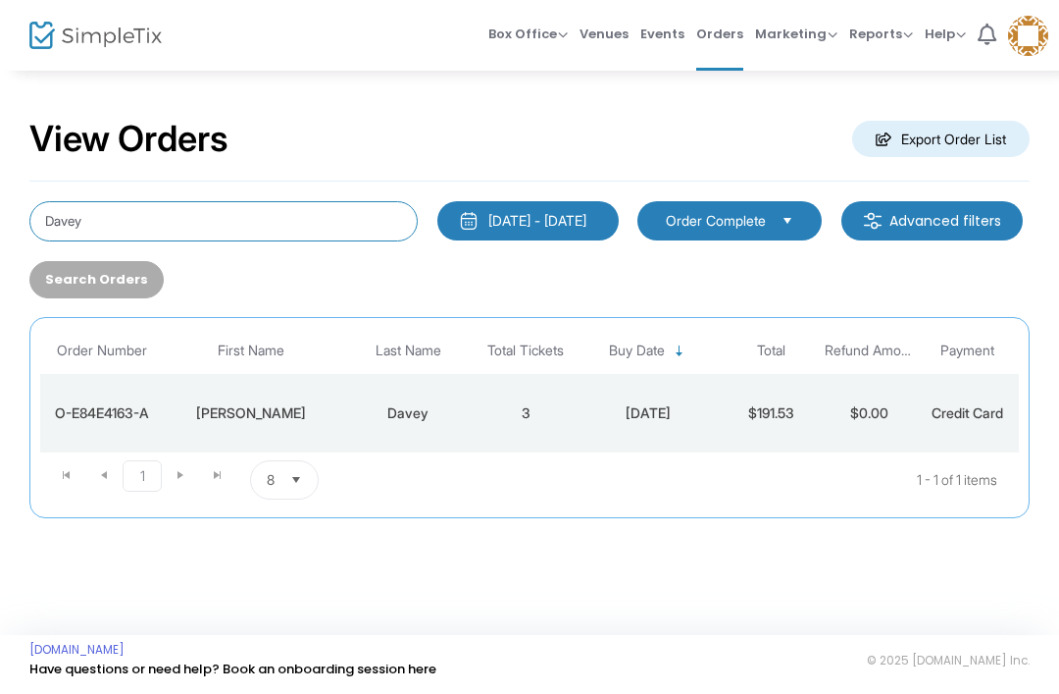
click at [98, 234] on input "Davey" at bounding box center [223, 221] width 388 height 40
click at [72, 216] on input "Davey" at bounding box center [223, 221] width 388 height 40
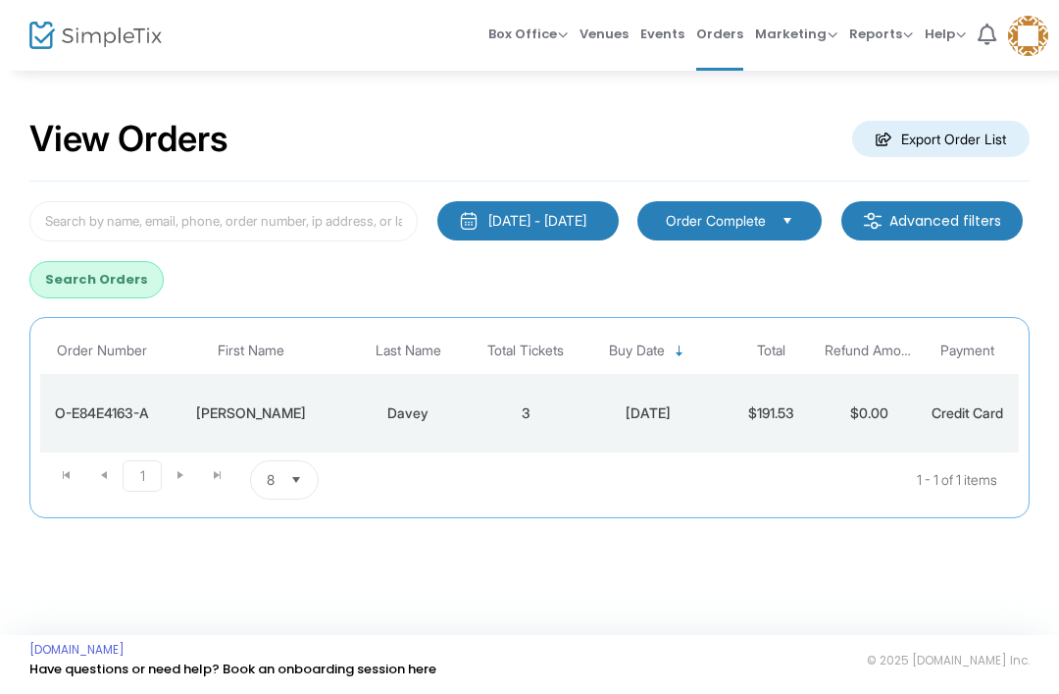
click at [164, 297] on button "Search Orders" at bounding box center [96, 279] width 134 height 37
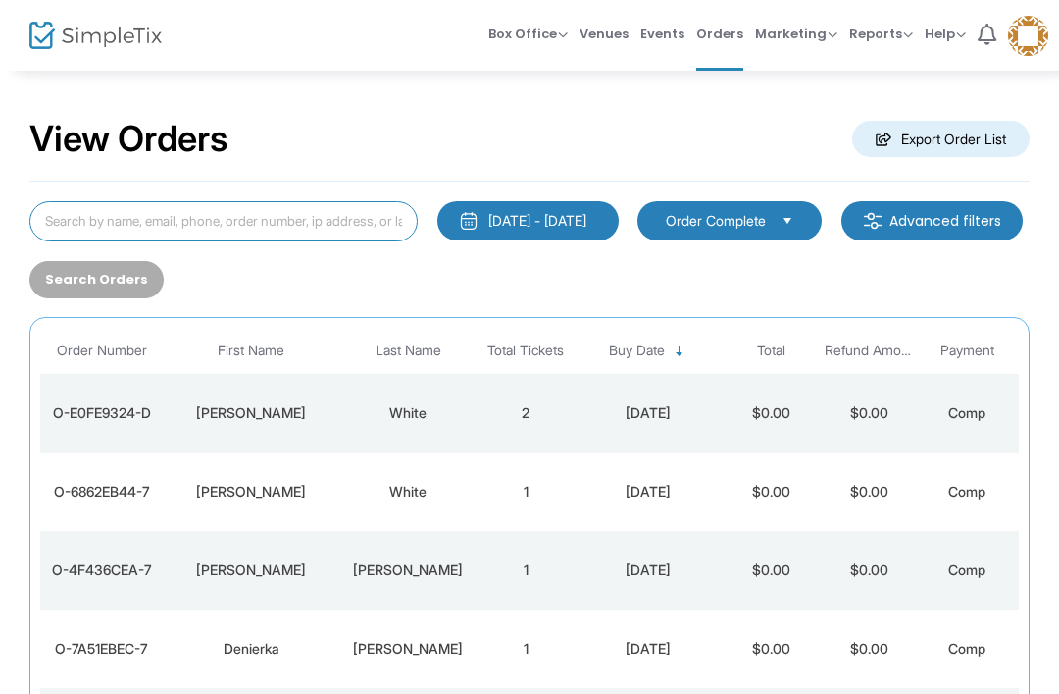
click at [262, 214] on input at bounding box center [223, 221] width 388 height 40
click at [276, 227] on input at bounding box center [223, 221] width 388 height 40
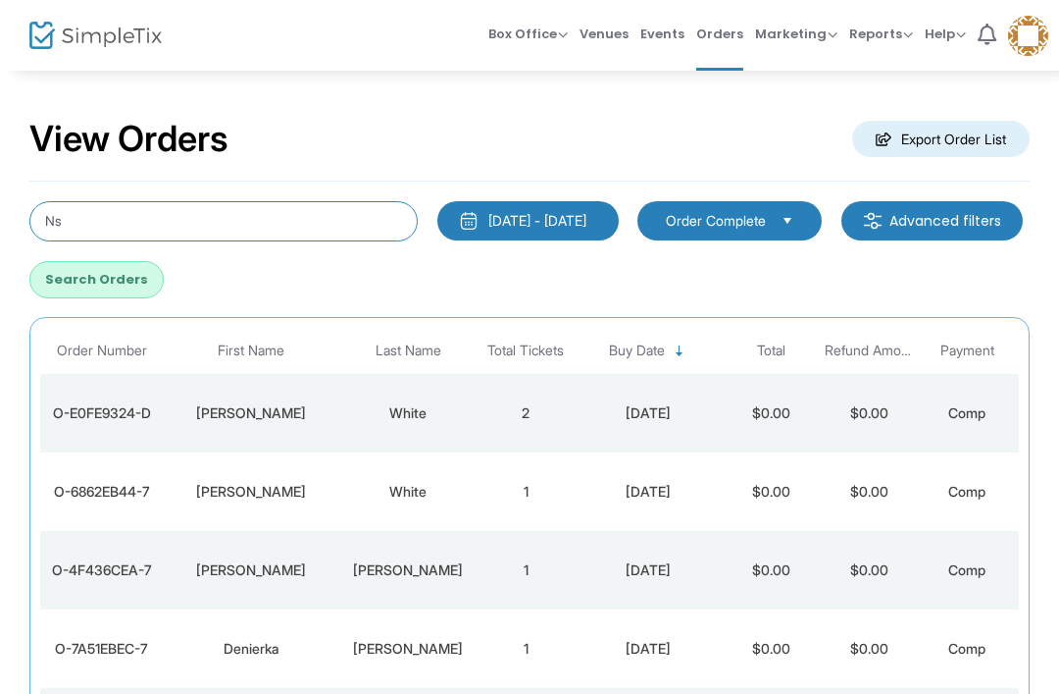
type input "N"
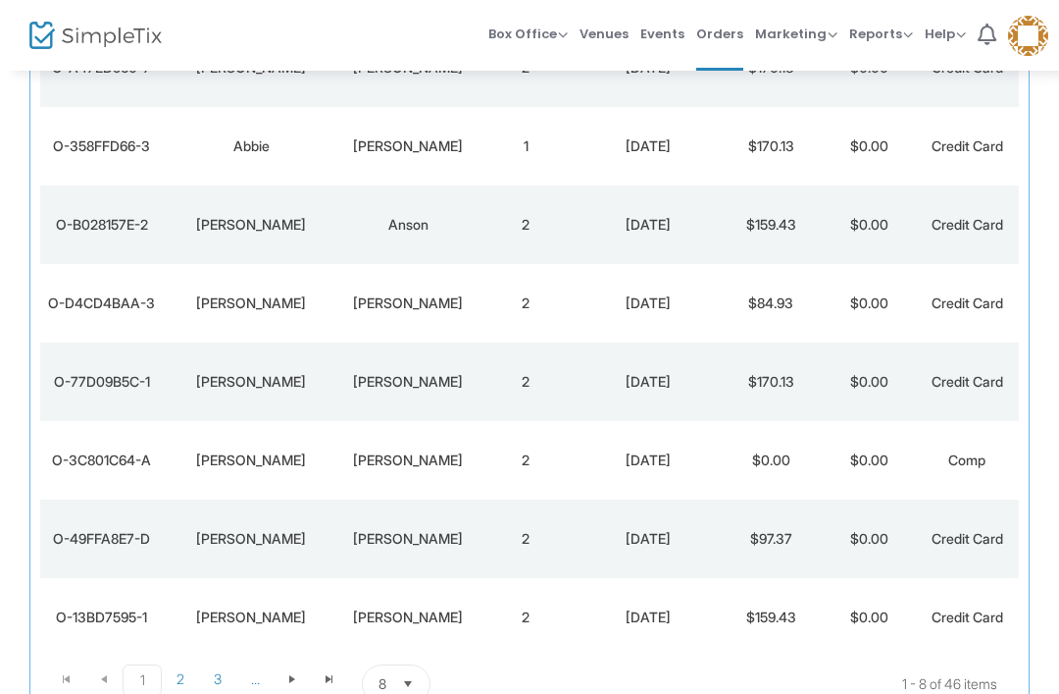
scroll to position [337, 0]
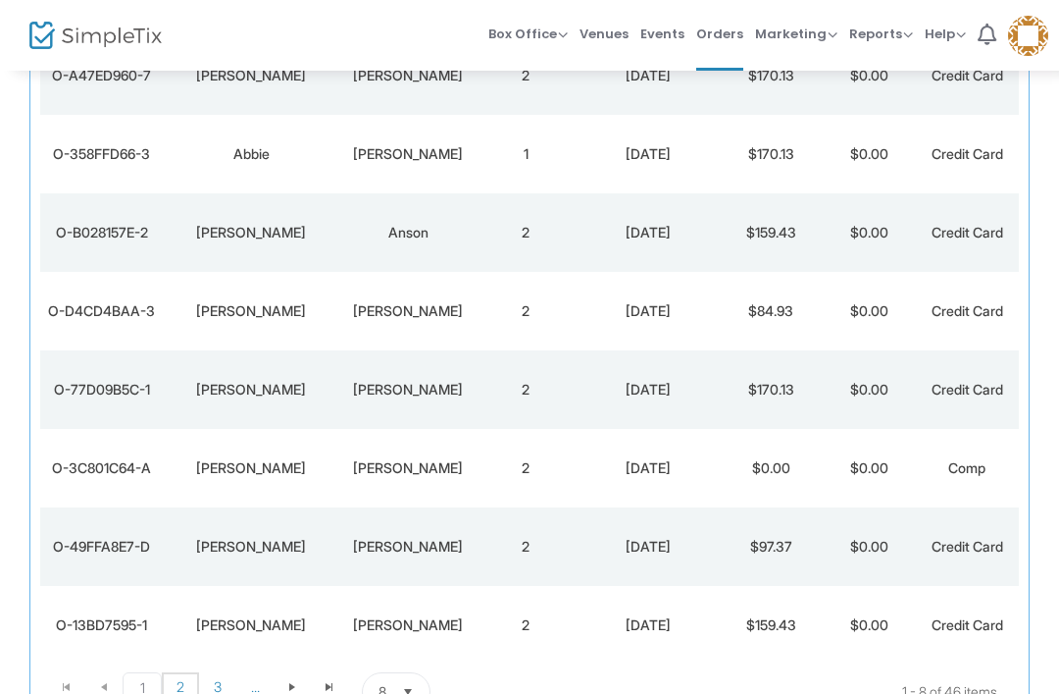
click at [191, 692] on span "2" at bounding box center [180, 686] width 37 height 29
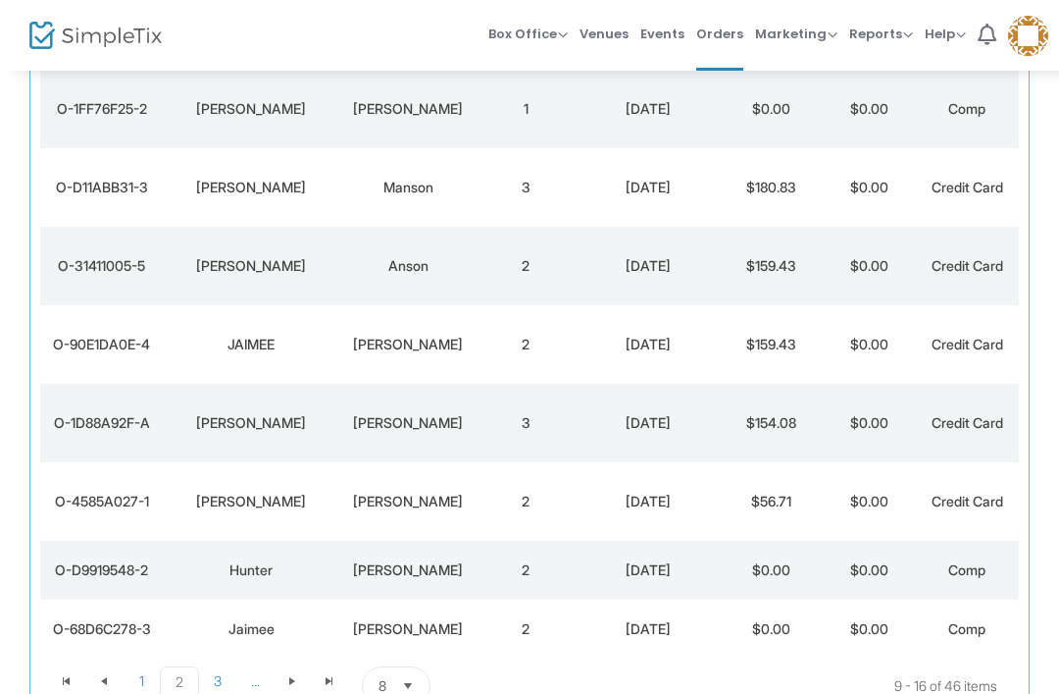
scroll to position [302, 0]
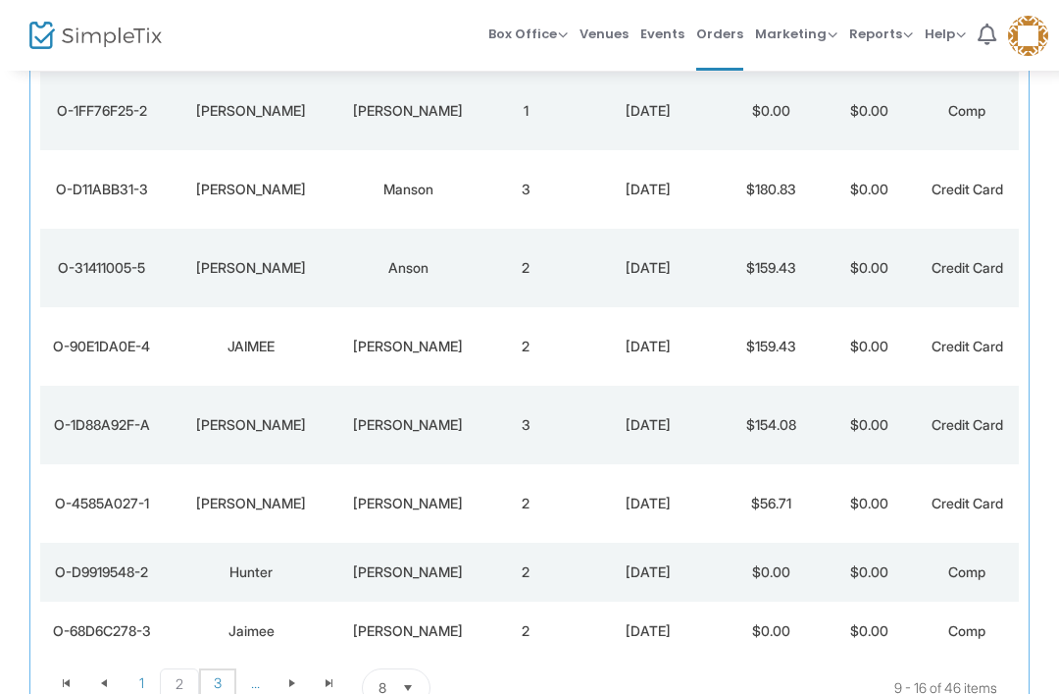
click at [225, 693] on span "3" at bounding box center [217, 682] width 37 height 29
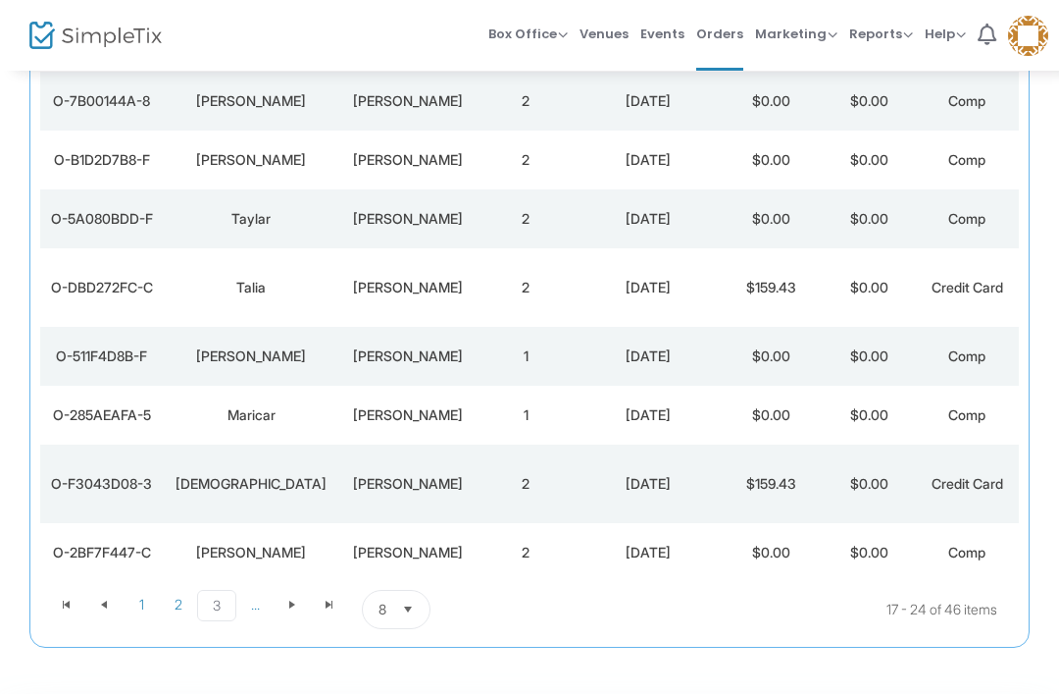
scroll to position [0, 0]
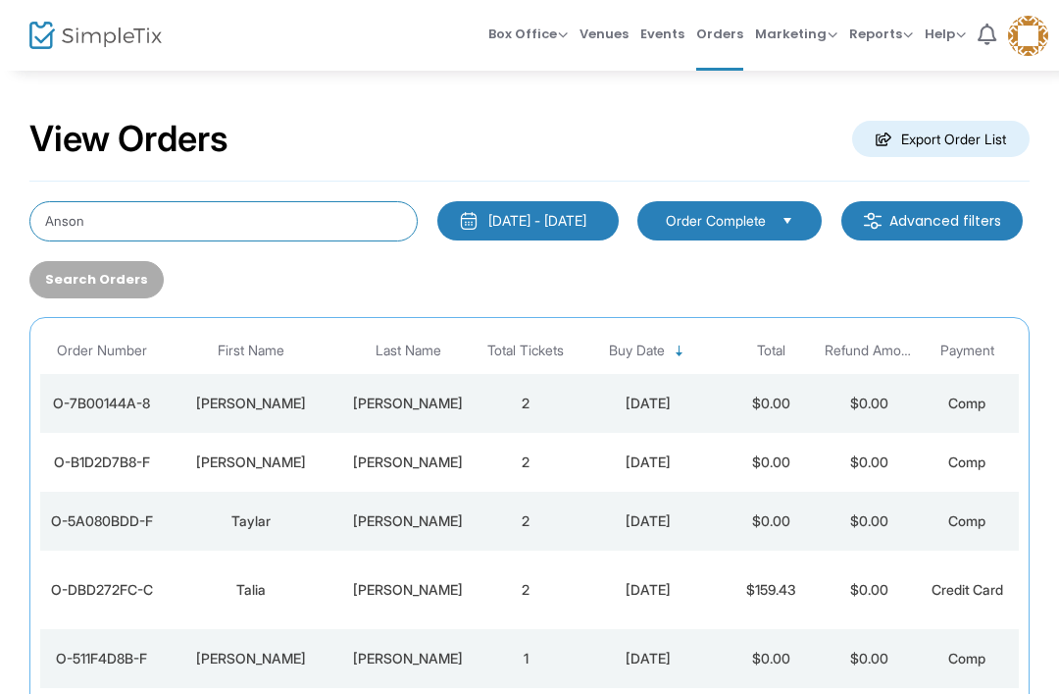
click at [95, 212] on input "Anson" at bounding box center [223, 221] width 388 height 40
click at [70, 217] on input "Anson" at bounding box center [223, 221] width 388 height 40
click at [62, 228] on input "Anson" at bounding box center [223, 221] width 388 height 40
type input "Babak"
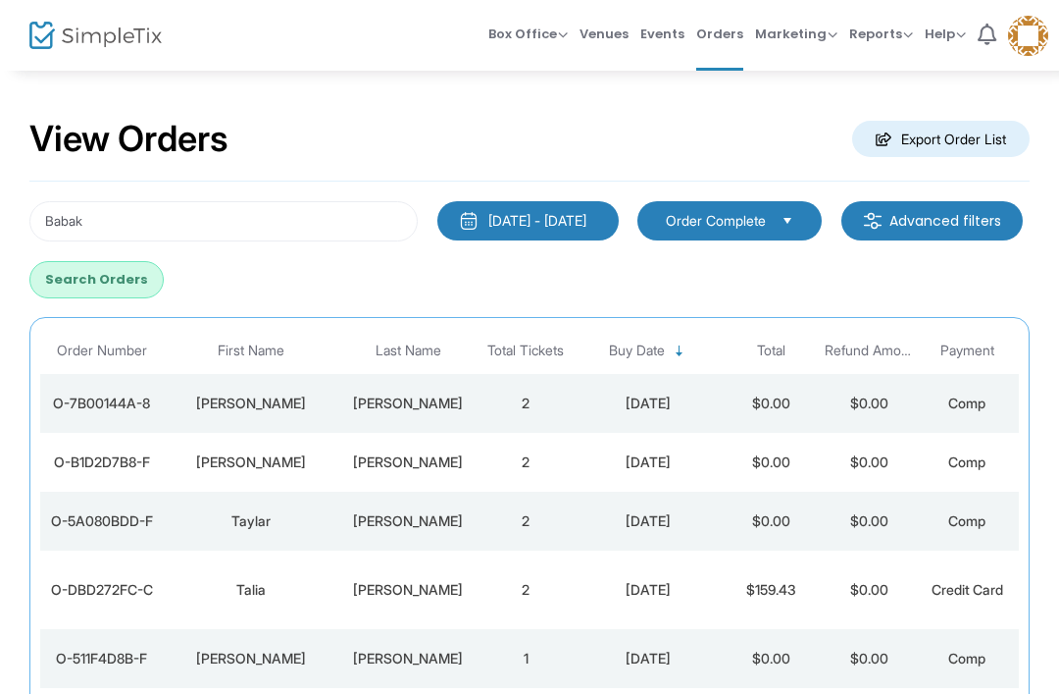
click at [164, 281] on button "Search Orders" at bounding box center [96, 279] width 134 height 37
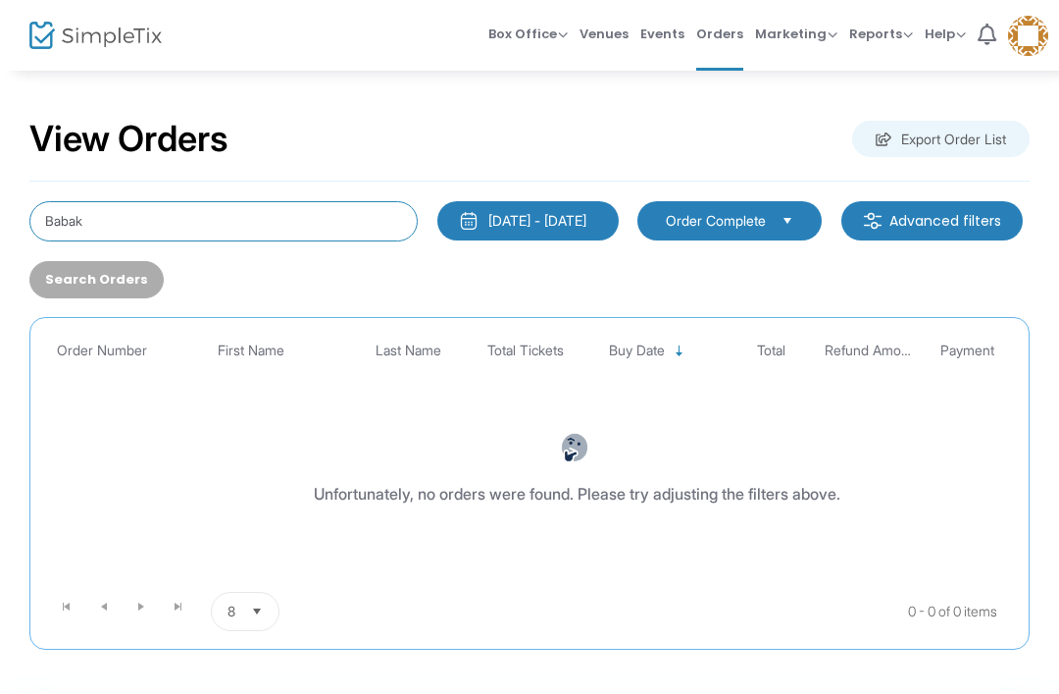
click at [85, 234] on input "Babak" at bounding box center [223, 221] width 388 height 40
click at [77, 235] on input "Babak" at bounding box center [223, 221] width 388 height 40
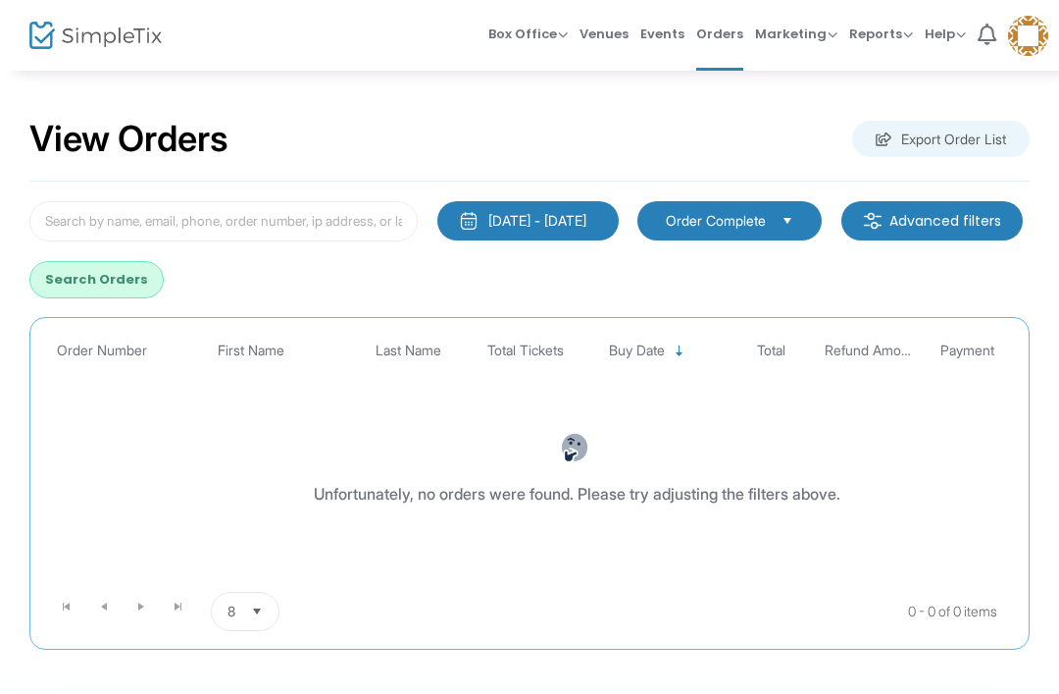
click at [164, 276] on button "Search Orders" at bounding box center [96, 279] width 134 height 37
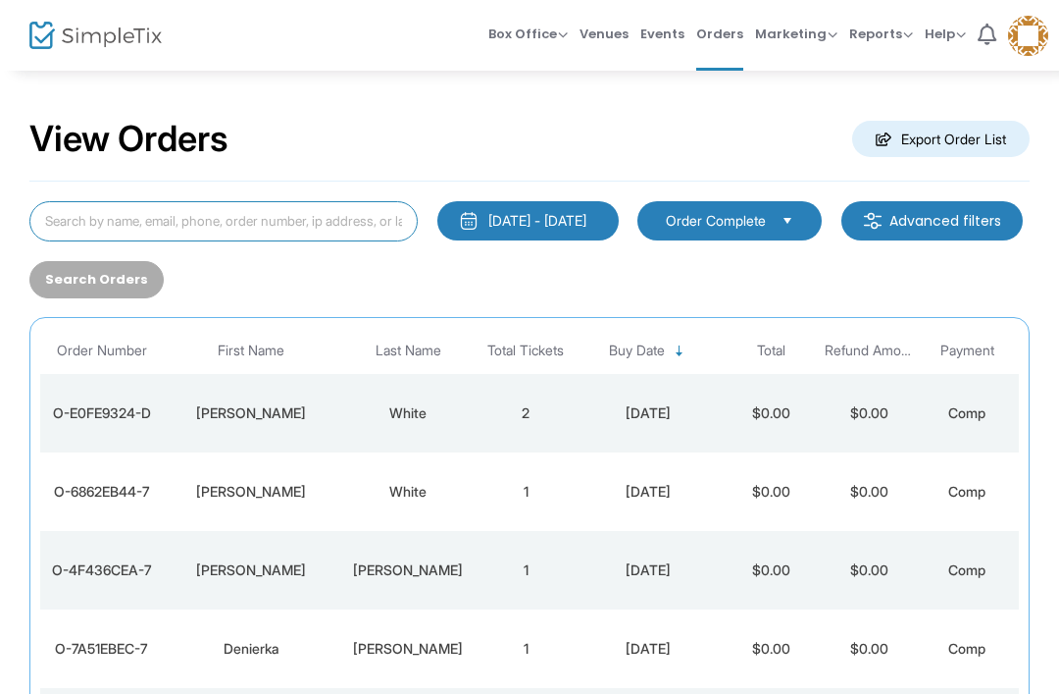
click at [345, 231] on input at bounding box center [223, 221] width 388 height 40
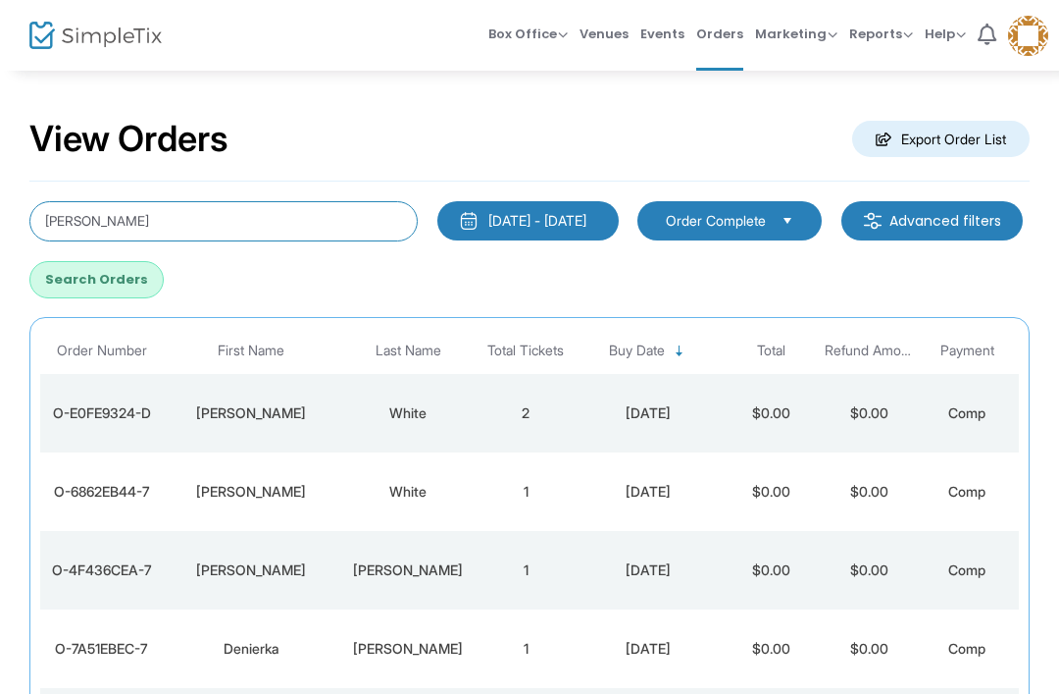
type input "[PERSON_NAME]"
click at [164, 279] on button "Search Orders" at bounding box center [96, 279] width 134 height 37
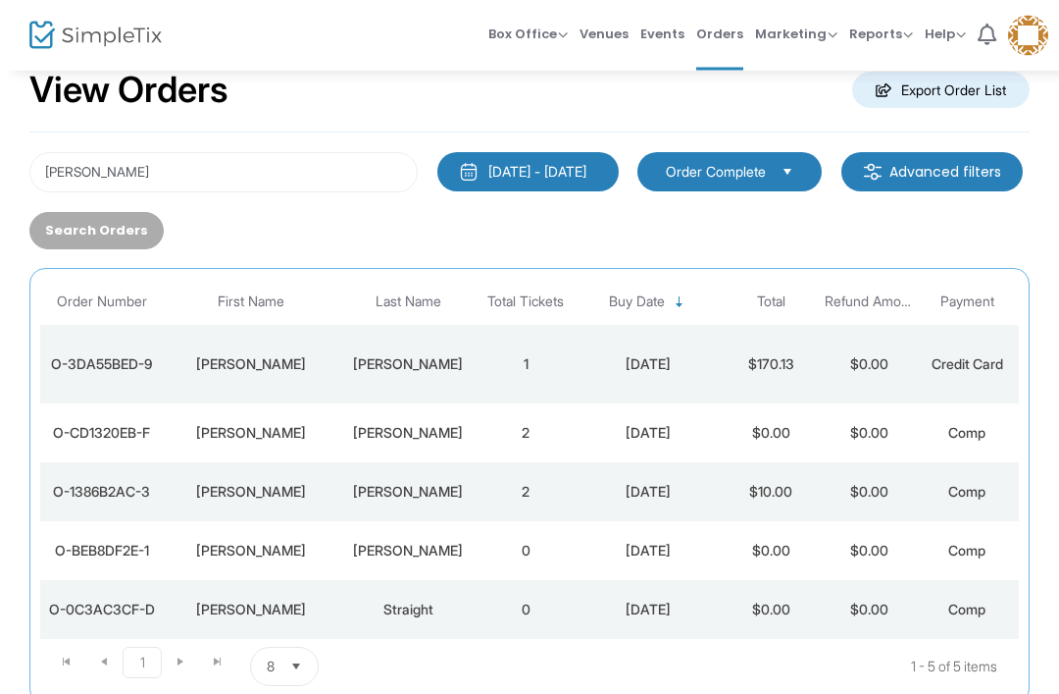
scroll to position [49, 0]
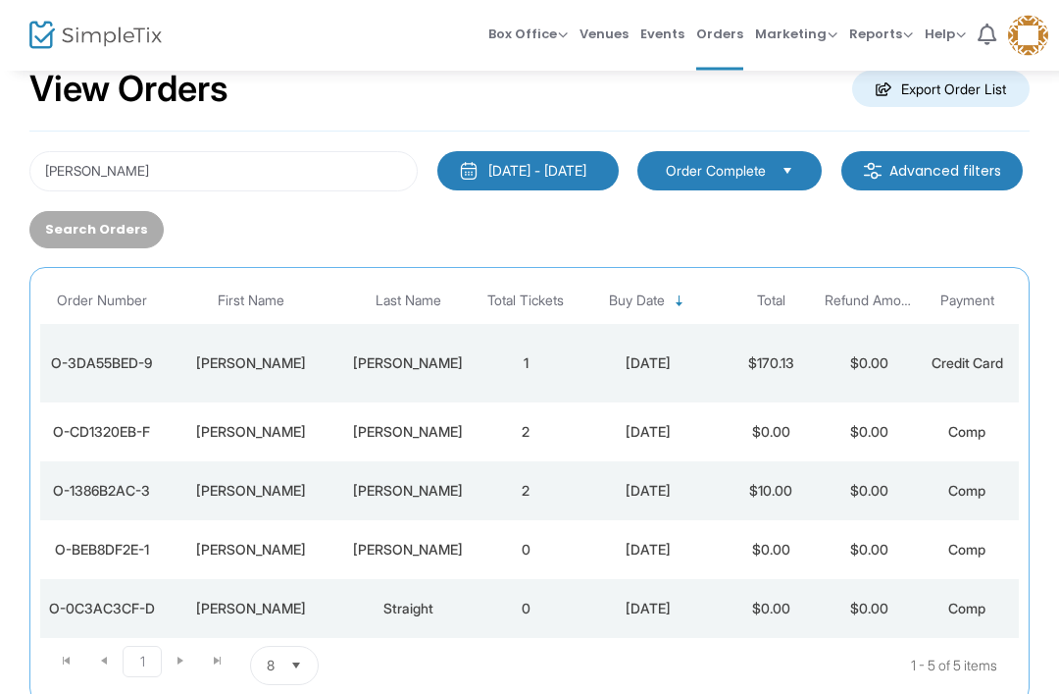
click at [340, 378] on td "[PERSON_NAME]" at bounding box center [407, 364] width 137 height 78
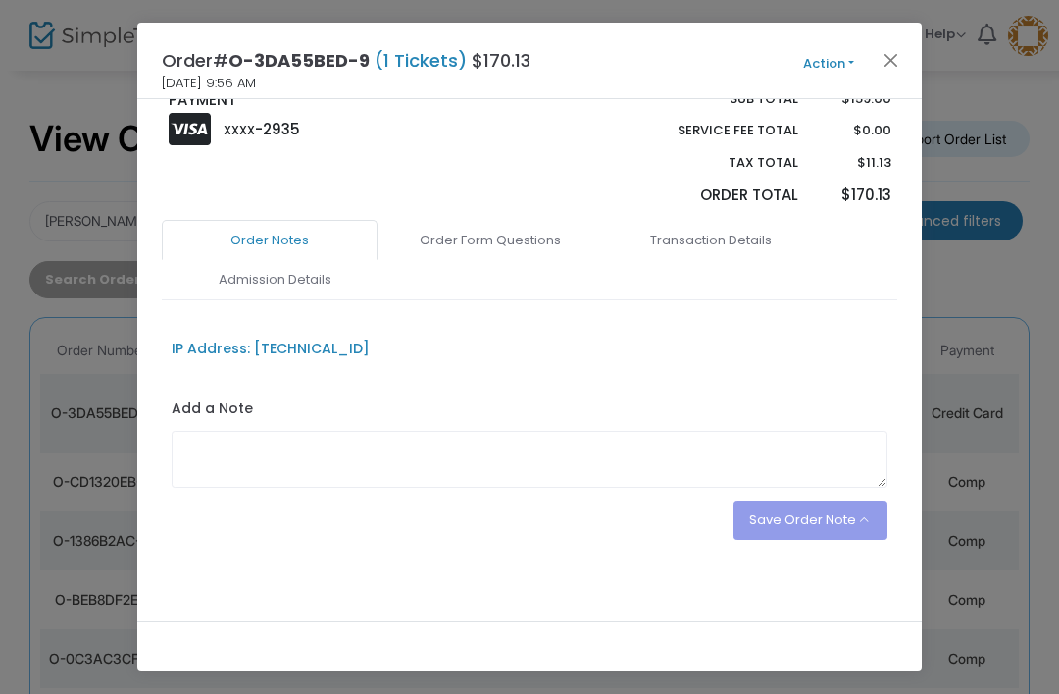
scroll to position [321, 0]
click at [532, 232] on link "Order Form Questions" at bounding box center [491, 241] width 216 height 41
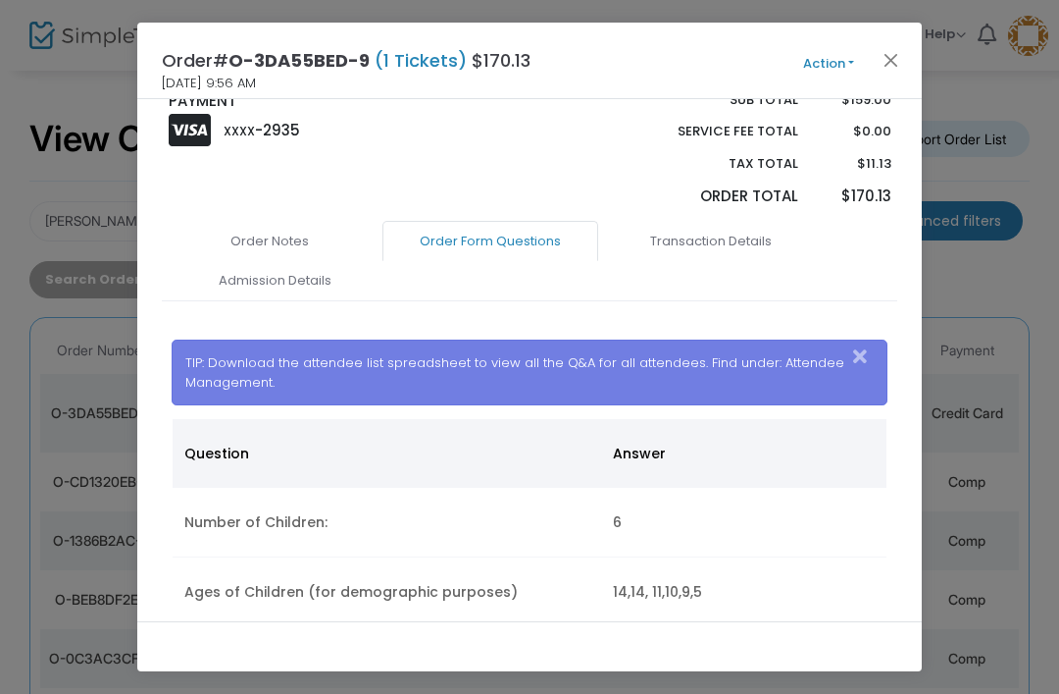
click at [532, 231] on link "Order Form Questions" at bounding box center [491, 241] width 216 height 41
click at [880, 61] on button "Close" at bounding box center [892, 60] width 26 height 26
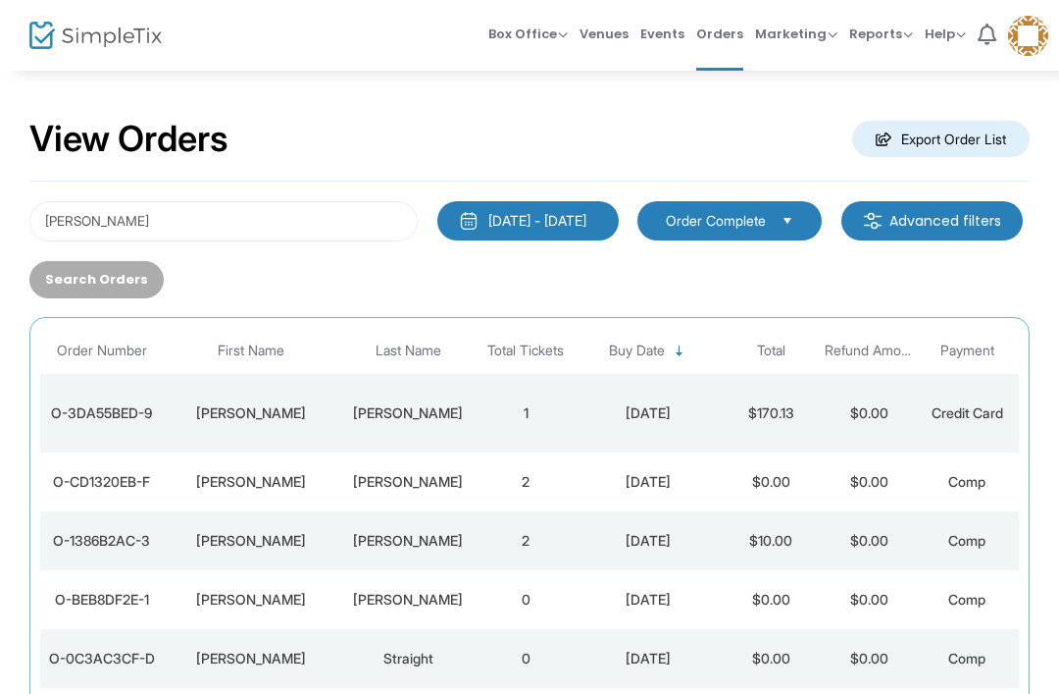
click at [443, 477] on div "[PERSON_NAME]" at bounding box center [408, 482] width 128 height 20
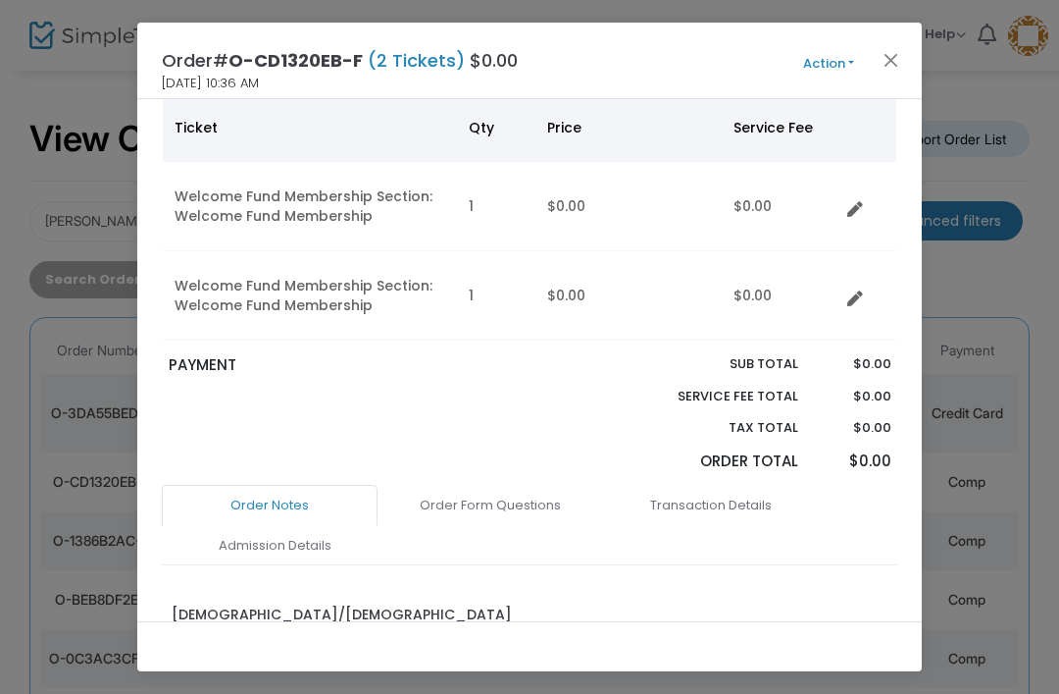
scroll to position [285, 0]
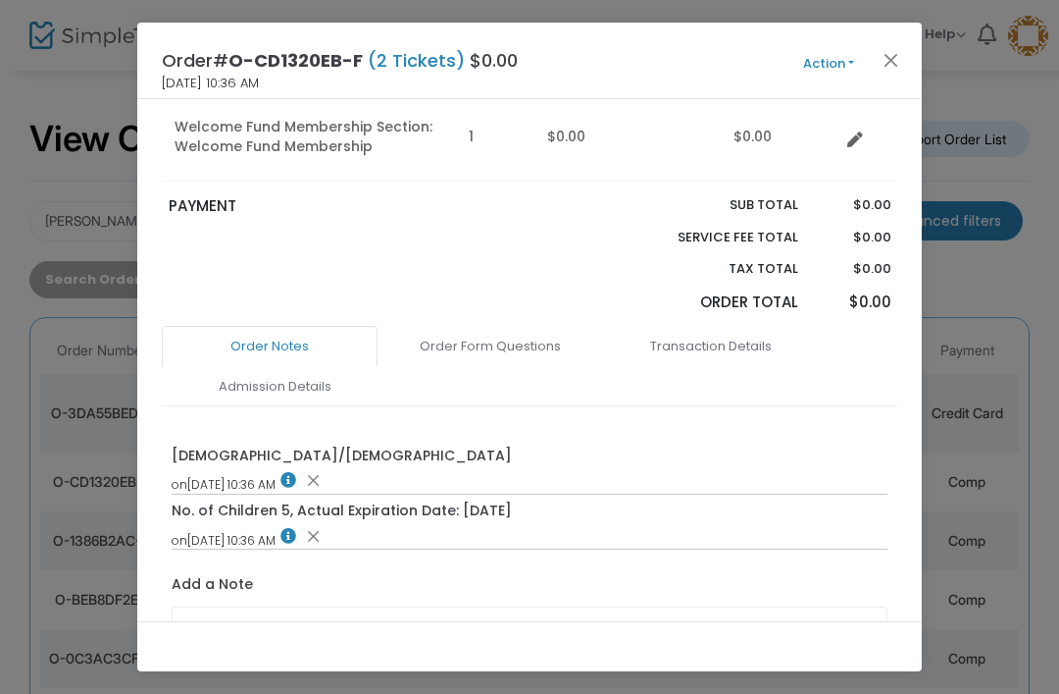
click at [316, 375] on link "Admission Details" at bounding box center [275, 386] width 216 height 41
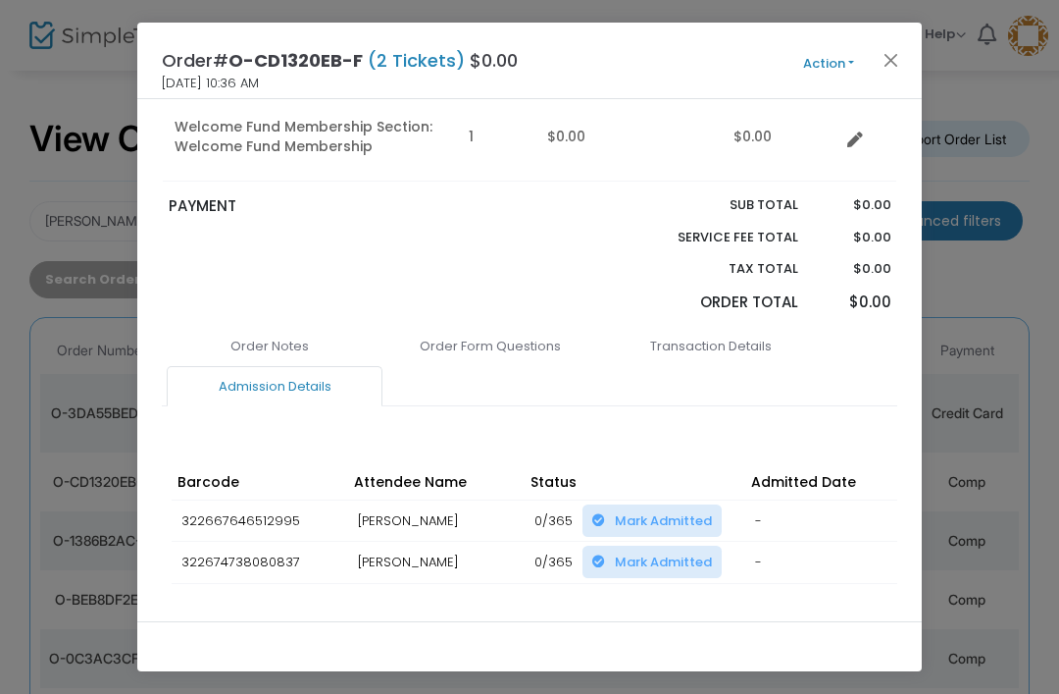
click at [901, 61] on button "Close" at bounding box center [892, 60] width 26 height 26
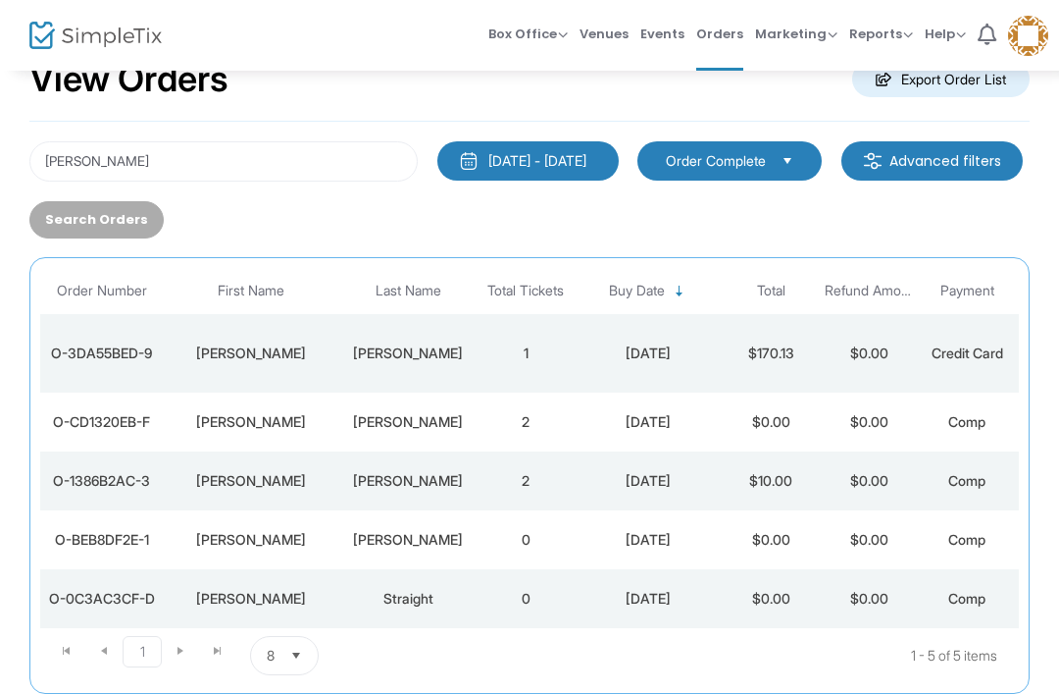
scroll to position [111, 0]
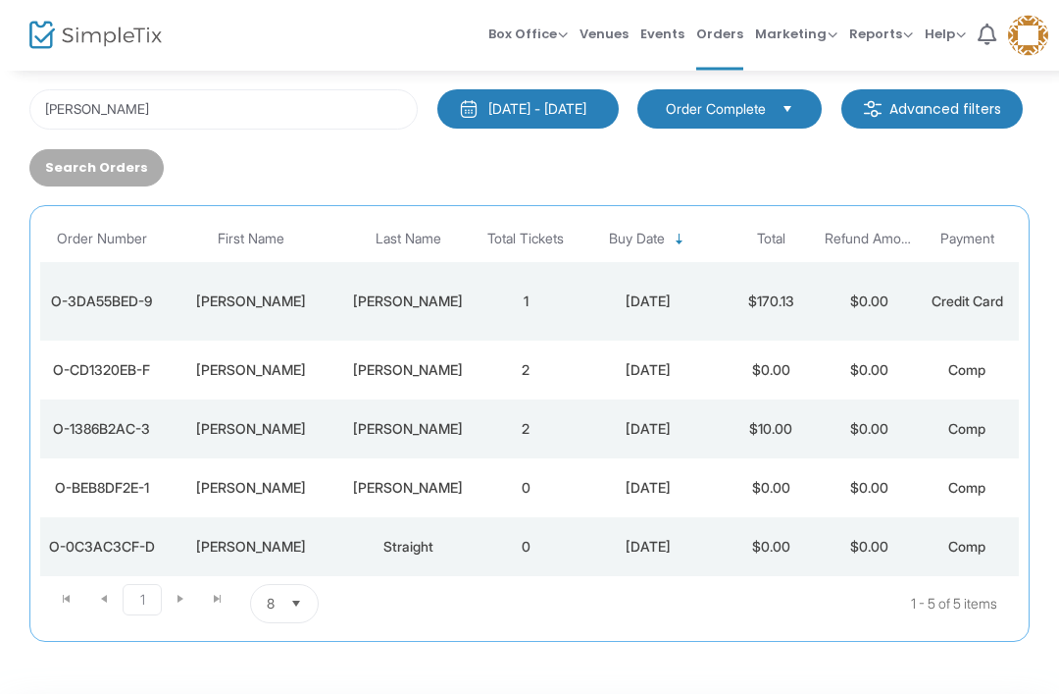
click at [467, 421] on div "[PERSON_NAME]" at bounding box center [408, 430] width 128 height 20
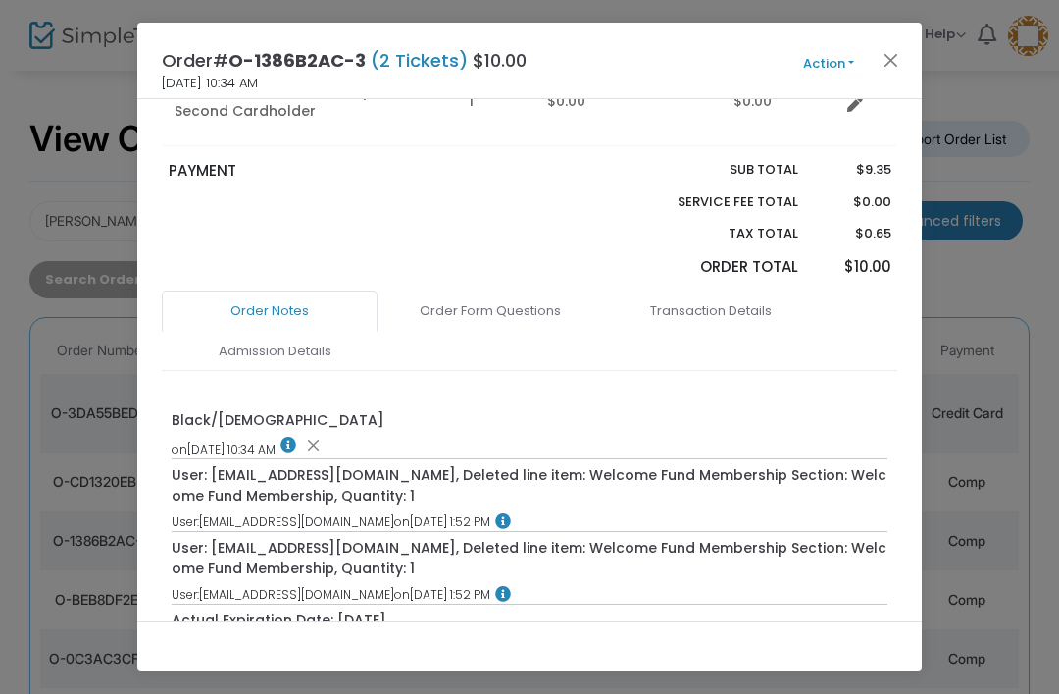
scroll to position [518, 0]
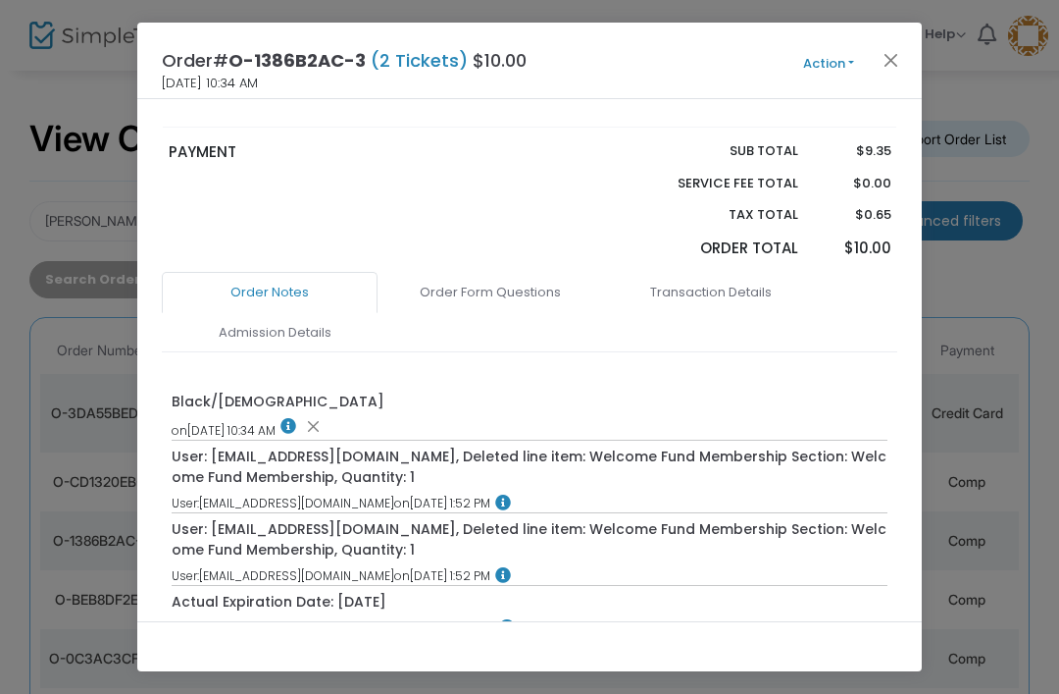
click at [298, 326] on link "Admission Details" at bounding box center [275, 332] width 216 height 41
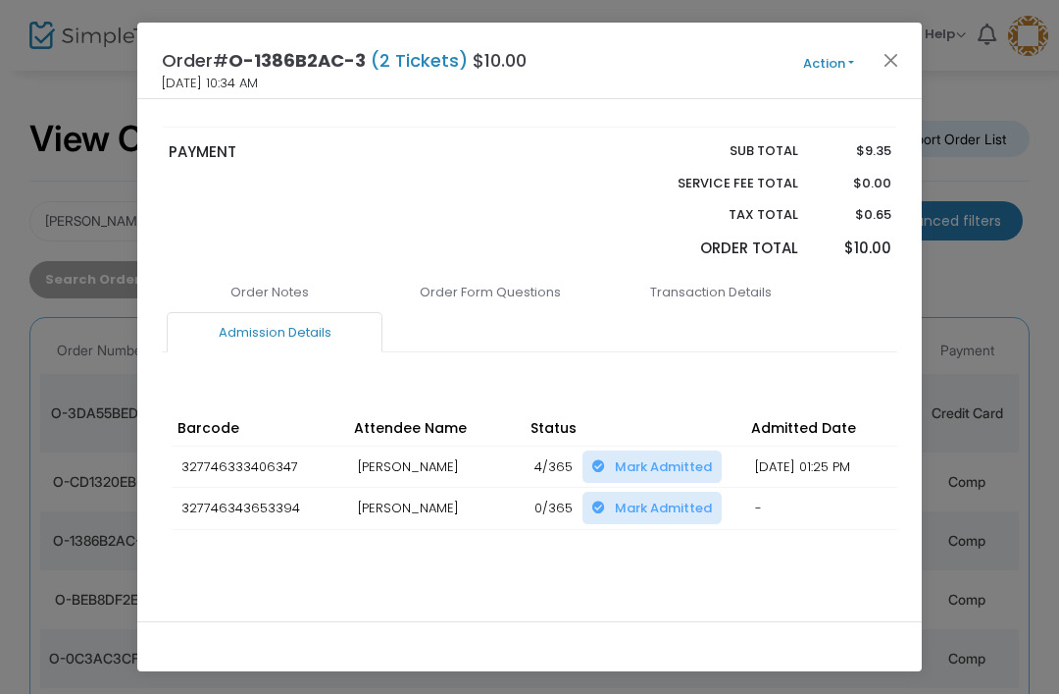
click at [897, 59] on button "Close" at bounding box center [892, 60] width 26 height 26
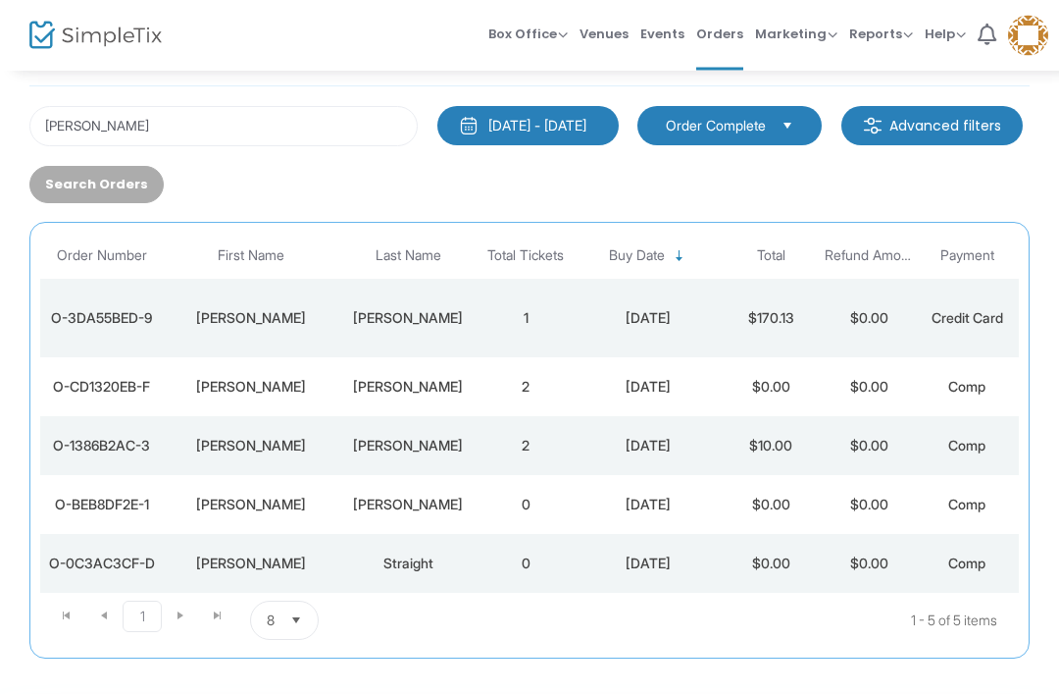
click at [376, 499] on div "[PERSON_NAME]" at bounding box center [408, 505] width 128 height 20
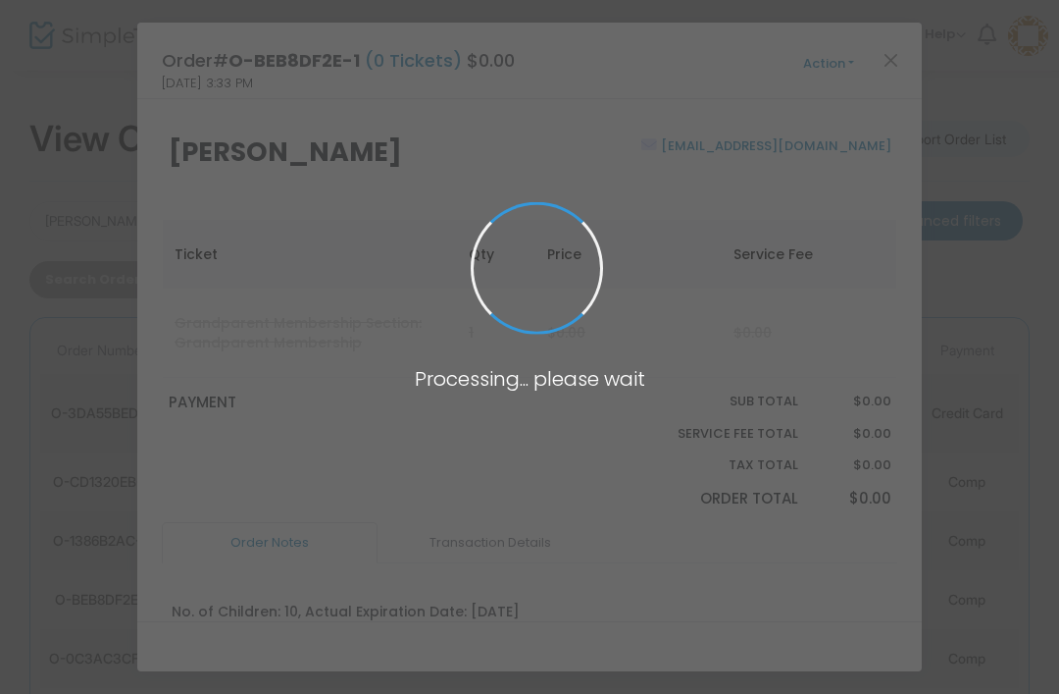
scroll to position [0, 0]
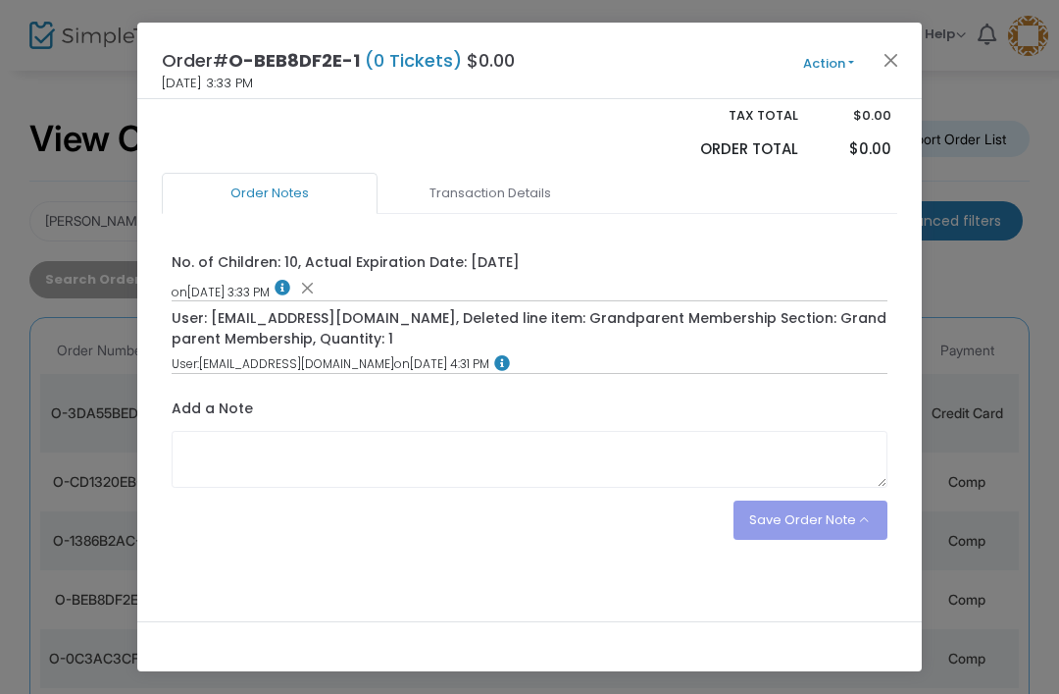
click at [522, 188] on link "Transaction Details" at bounding box center [491, 193] width 216 height 41
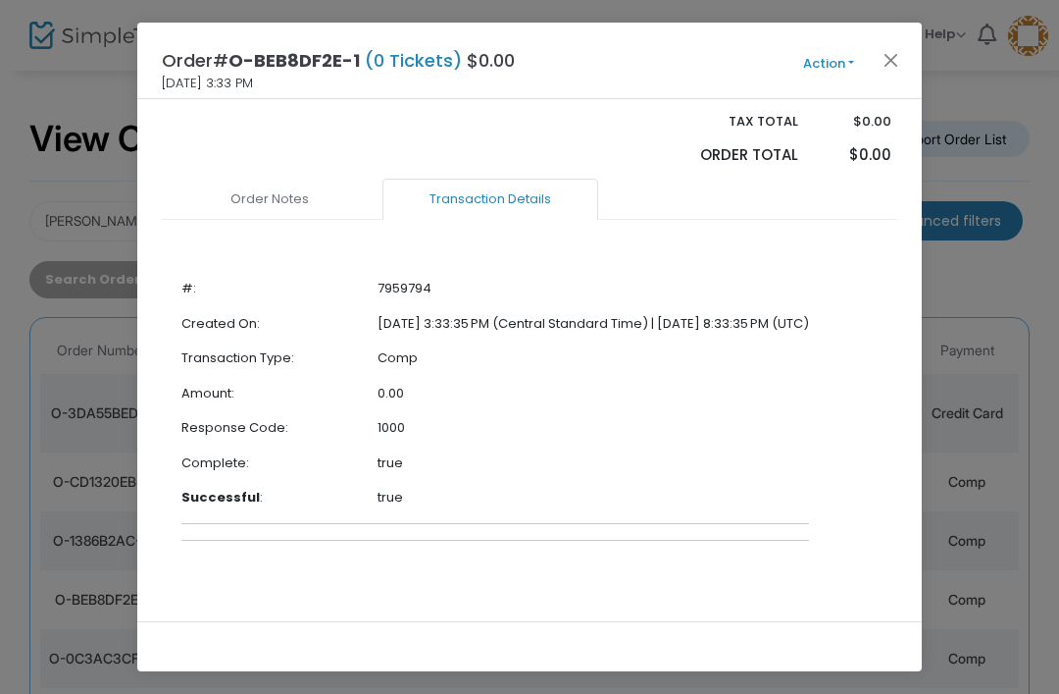
click at [539, 189] on link "Transaction Details" at bounding box center [491, 199] width 216 height 41
click at [886, 50] on button "Close" at bounding box center [892, 60] width 26 height 26
